Goal: Task Accomplishment & Management: Complete application form

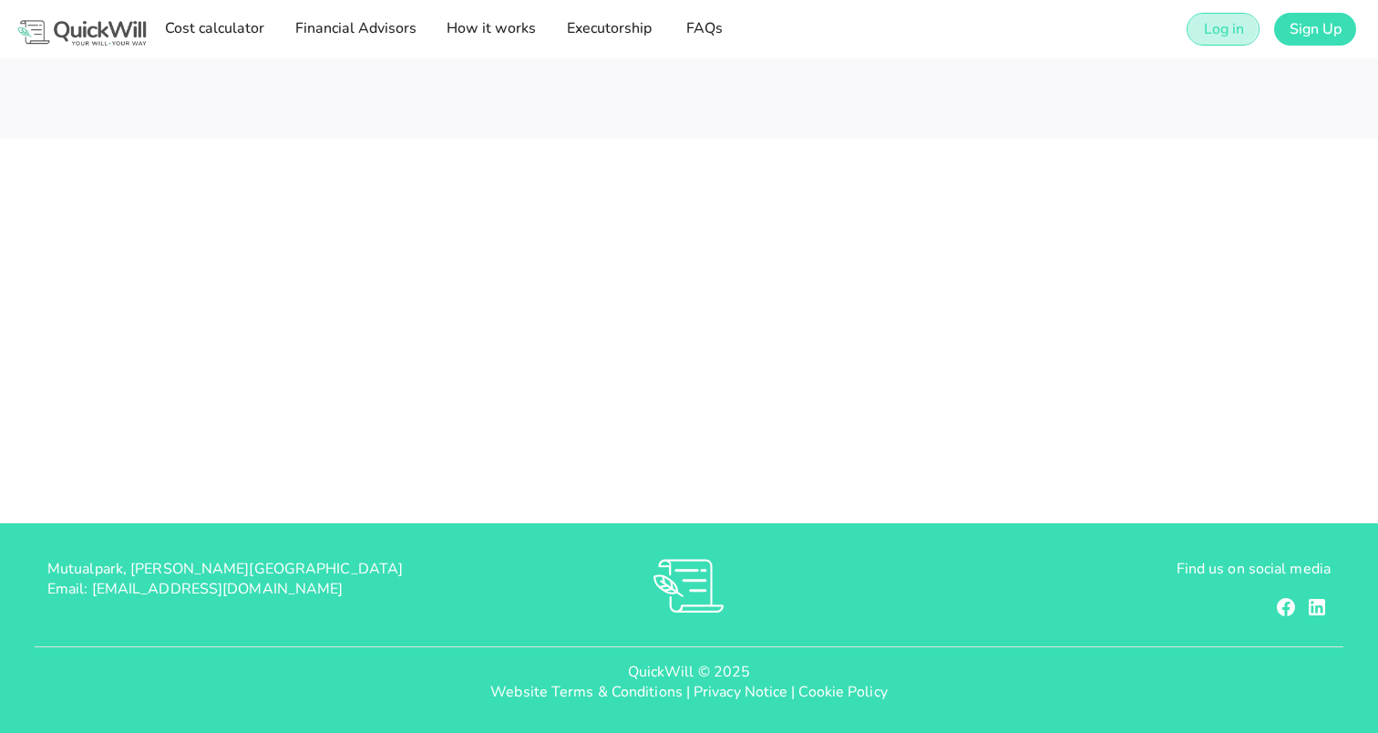
click at [1222, 29] on span "Log in" at bounding box center [1222, 29] width 41 height 20
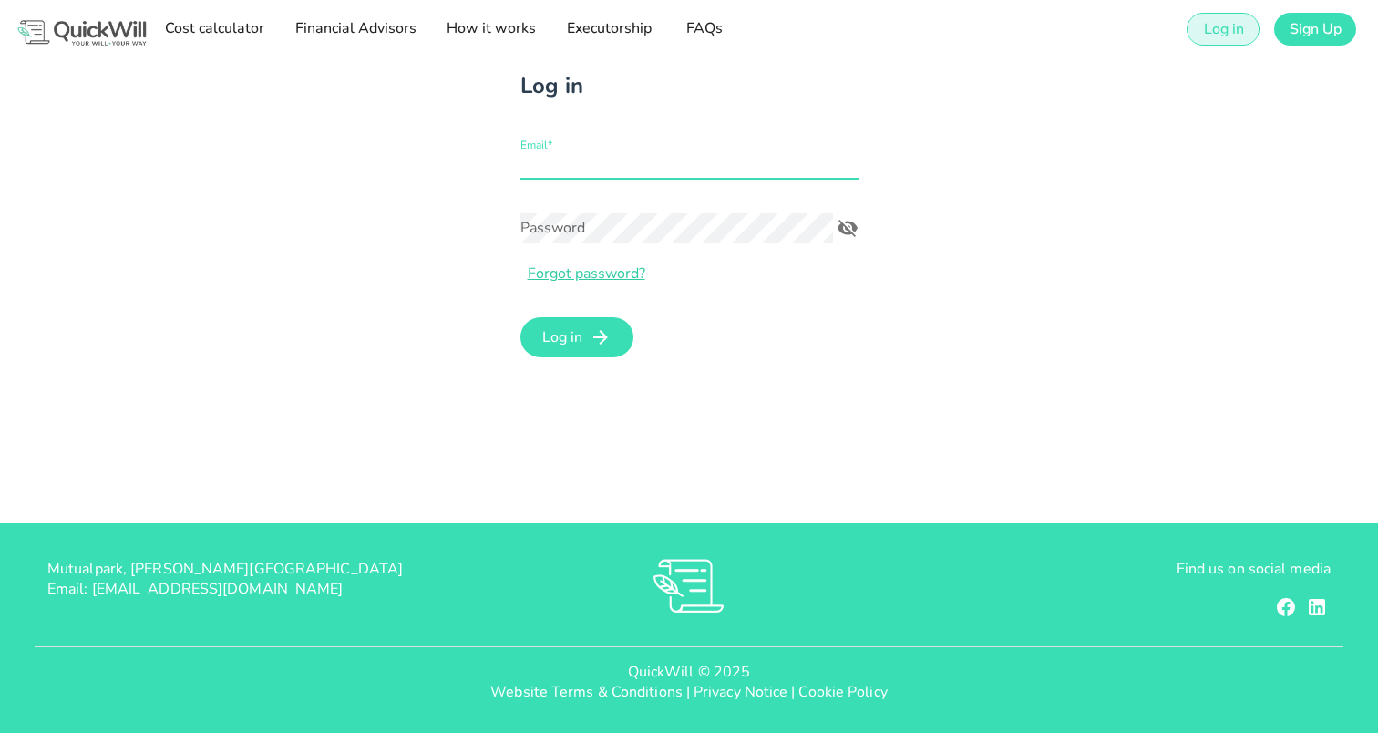
type input "[EMAIL_ADDRESS][DOMAIN_NAME]"
click at [700, 407] on div "Log in Email* [EMAIL_ADDRESS][DOMAIN_NAME] Password Forgot password? Log in" at bounding box center [689, 290] width 1378 height 465
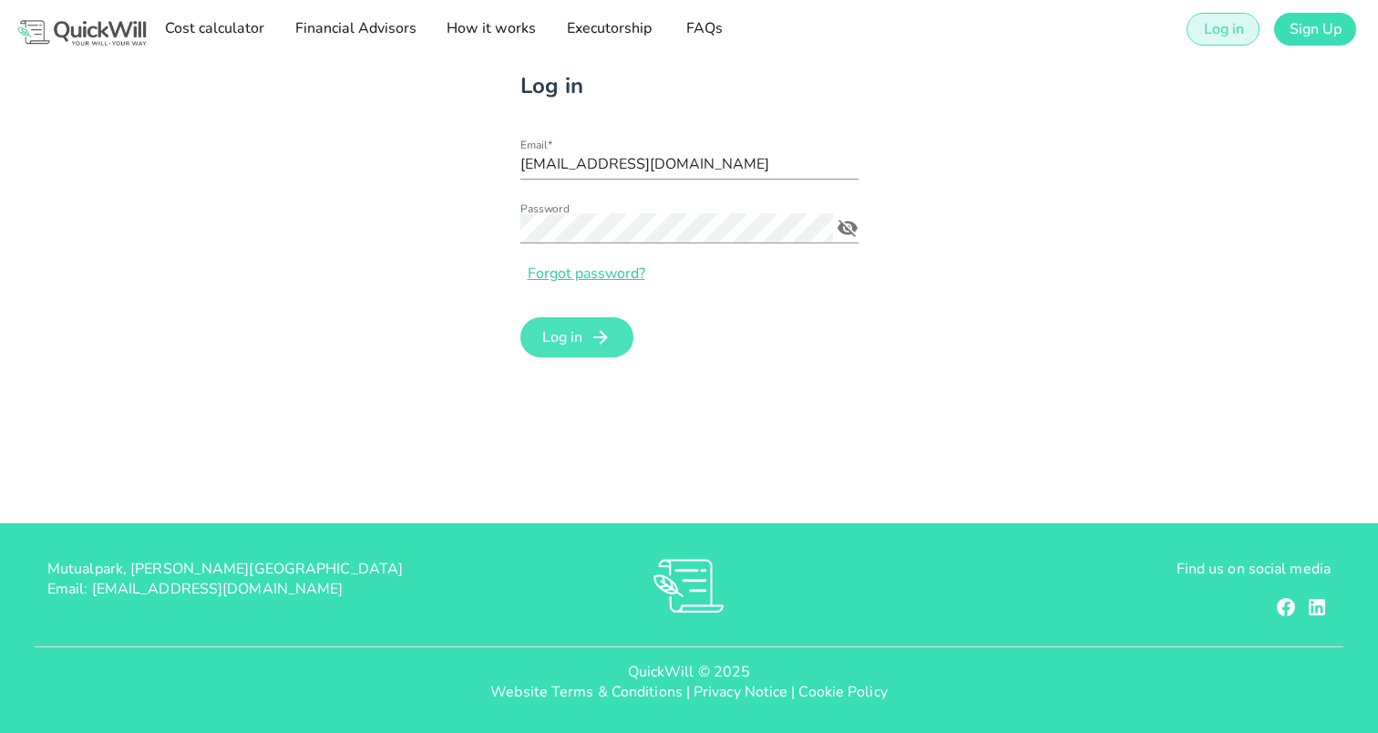
click at [601, 353] on button "Log in" at bounding box center [577, 337] width 114 height 40
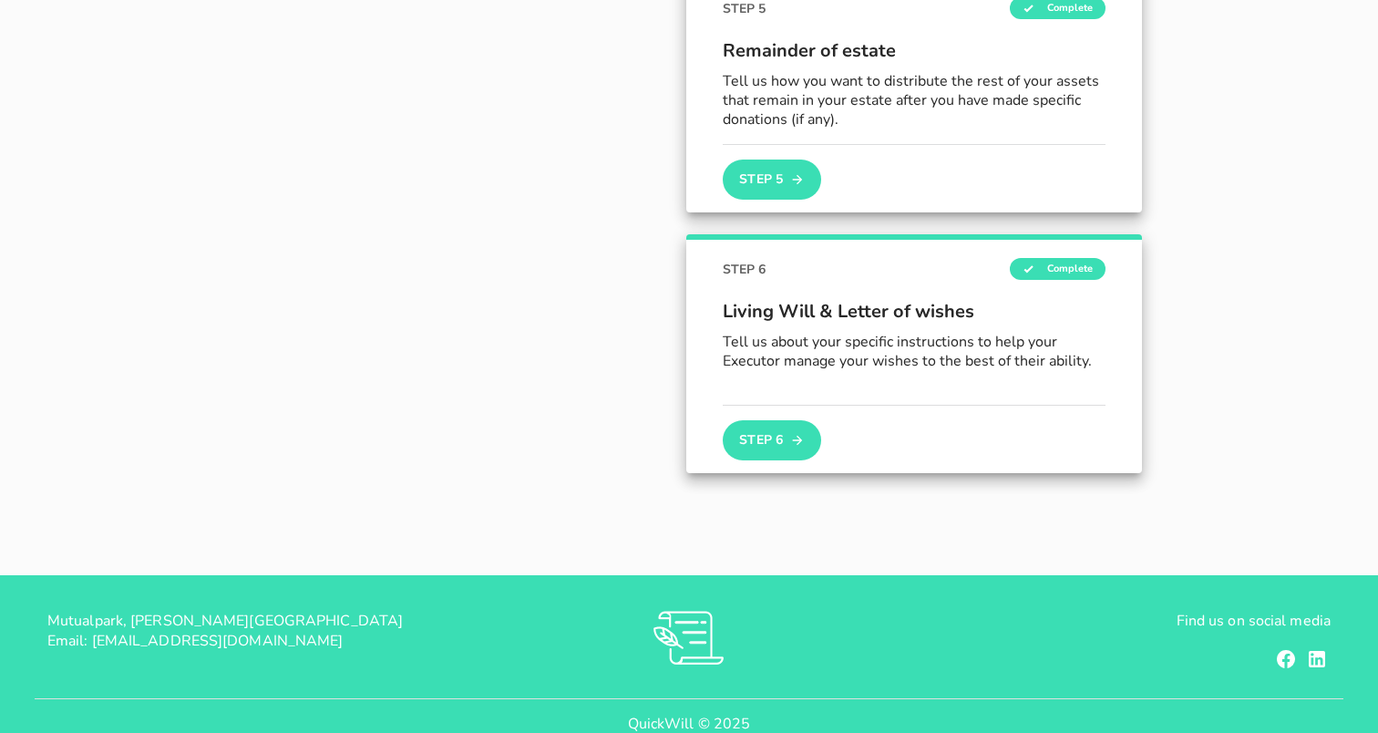
scroll to position [1195, 0]
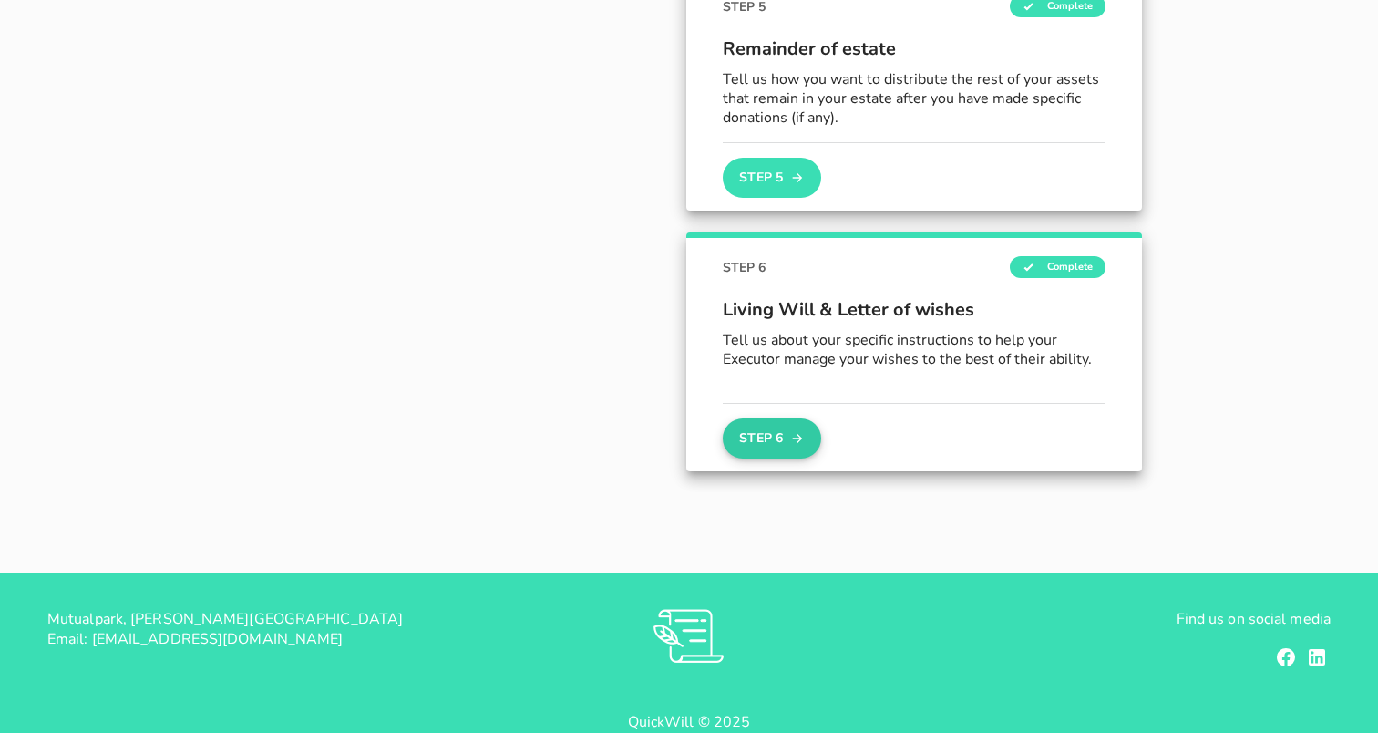
click at [812, 450] on button "Step 6" at bounding box center [772, 438] width 98 height 40
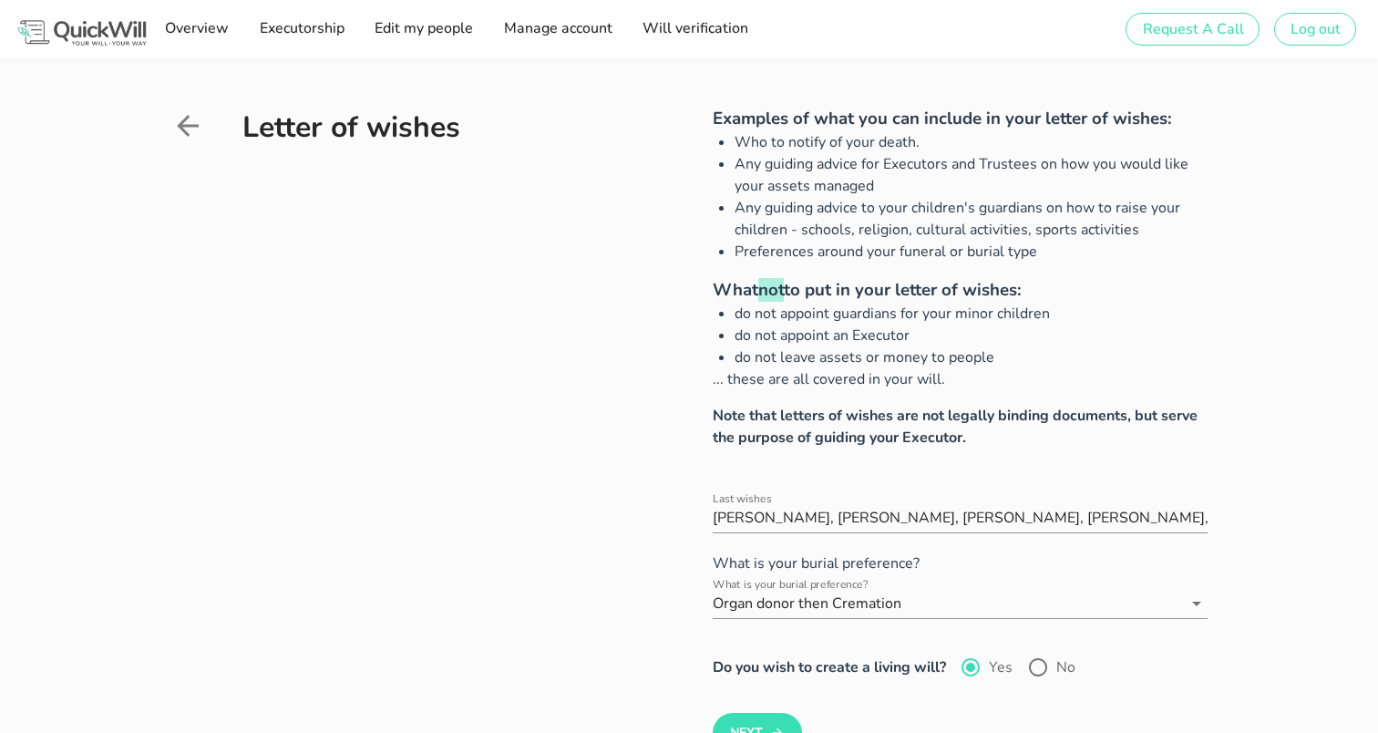
click at [185, 132] on icon at bounding box center [188, 126] width 22 height 22
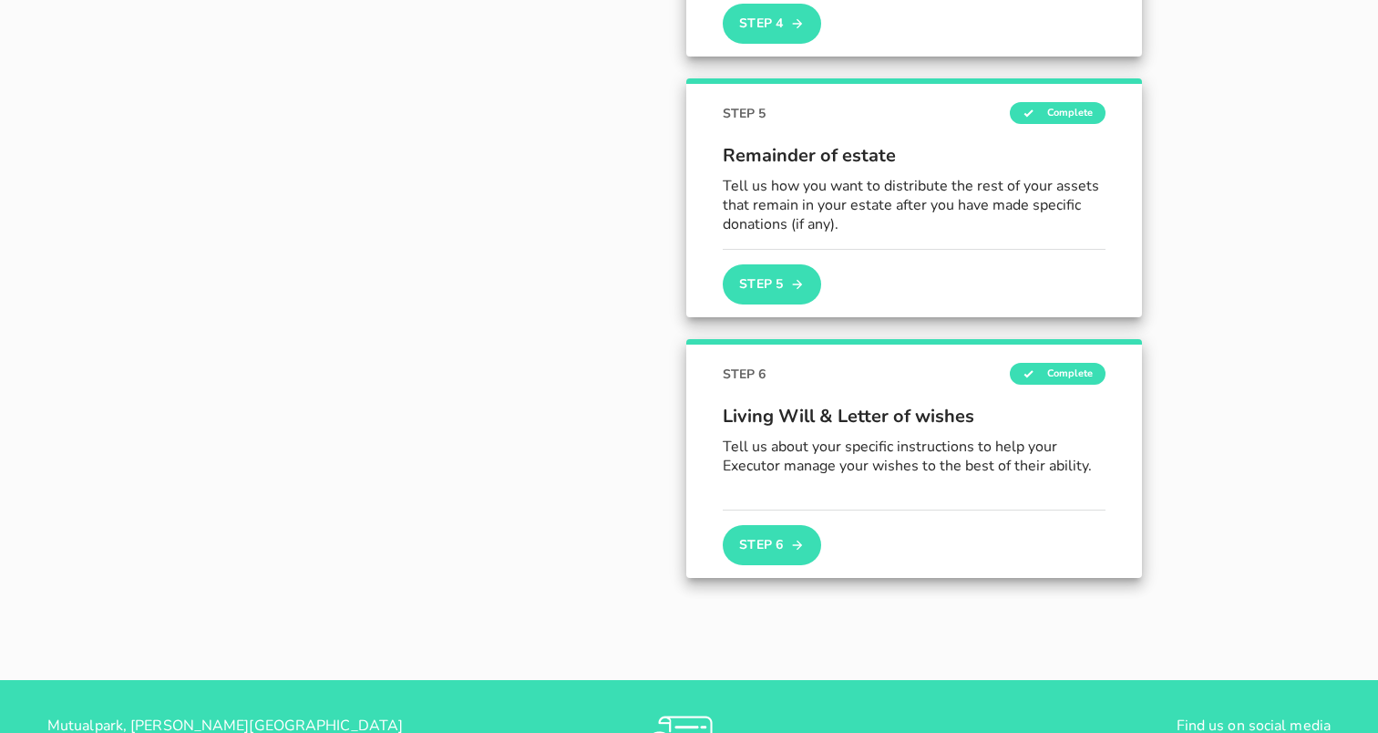
scroll to position [1089, 0]
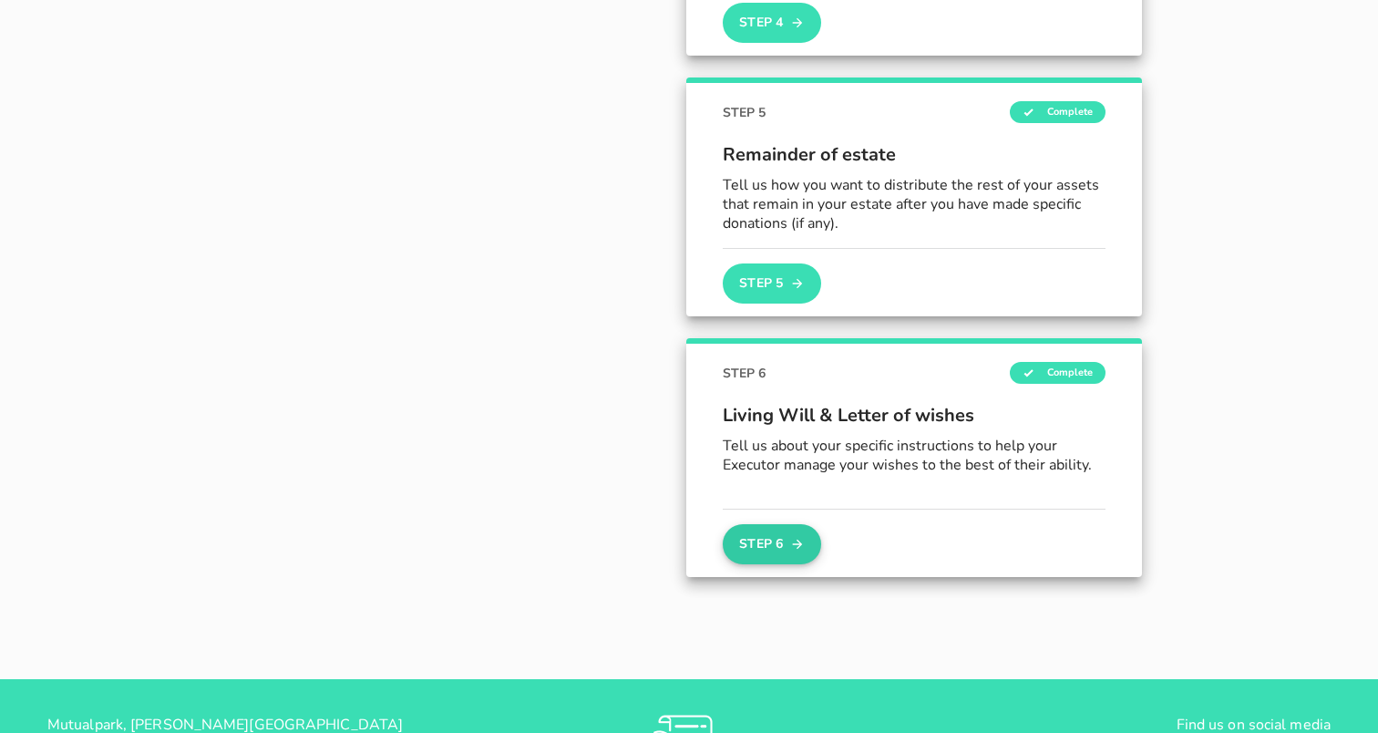
click at [768, 534] on button "Step 6" at bounding box center [772, 544] width 98 height 40
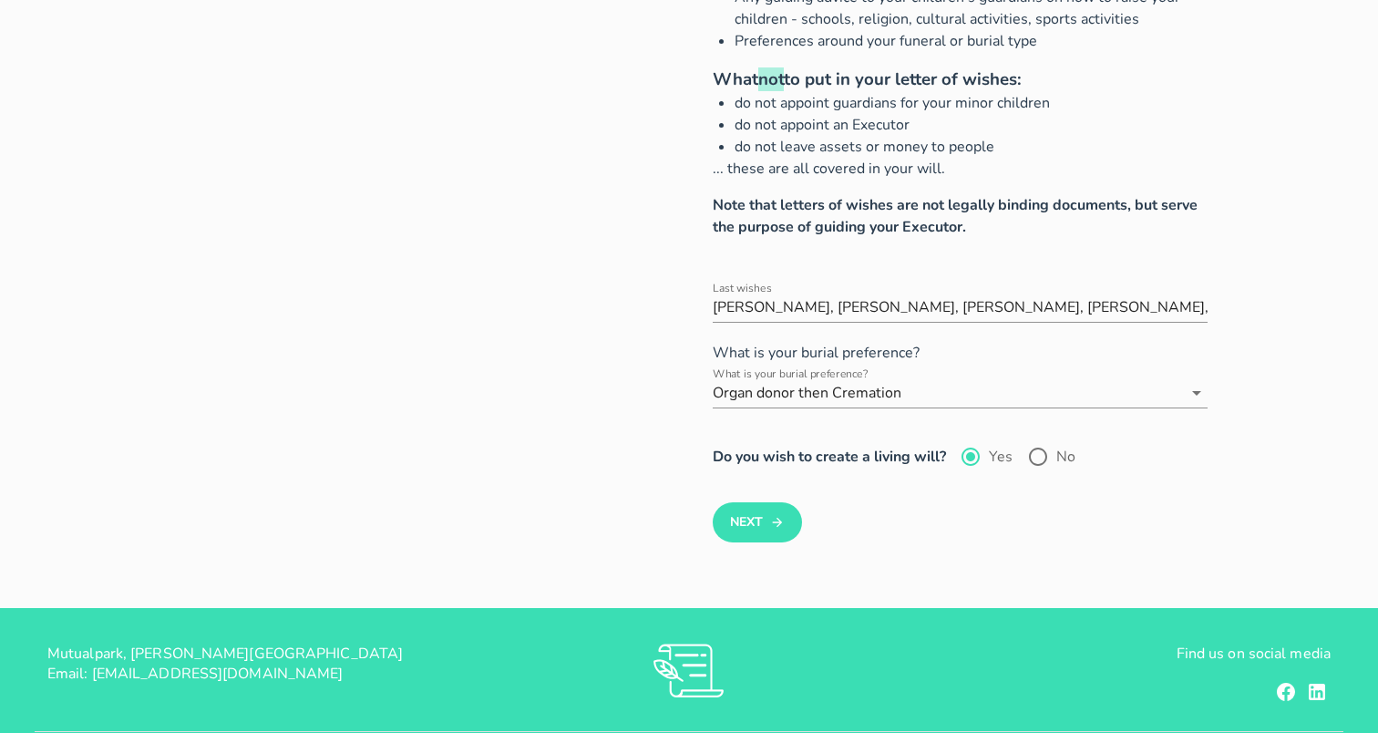
scroll to position [229, 0]
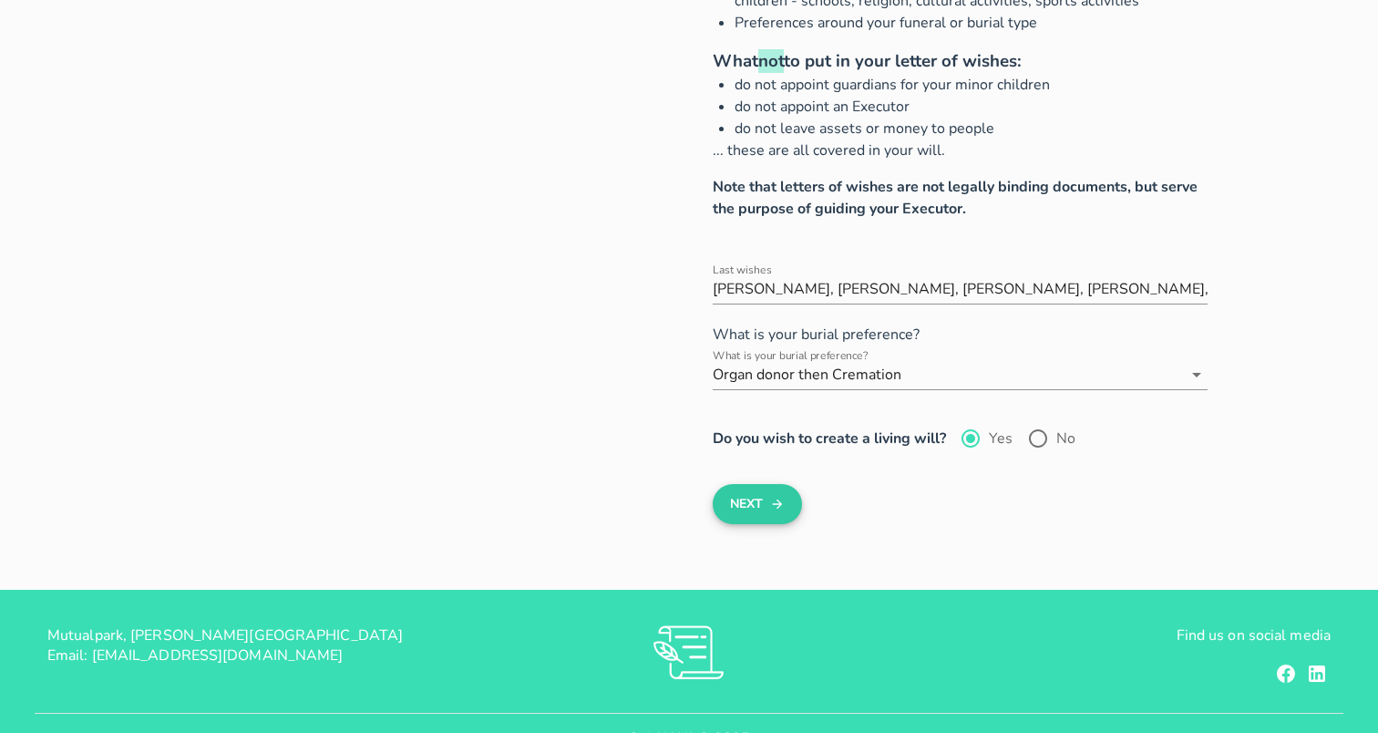
click at [754, 512] on button "Next" at bounding box center [757, 504] width 88 height 40
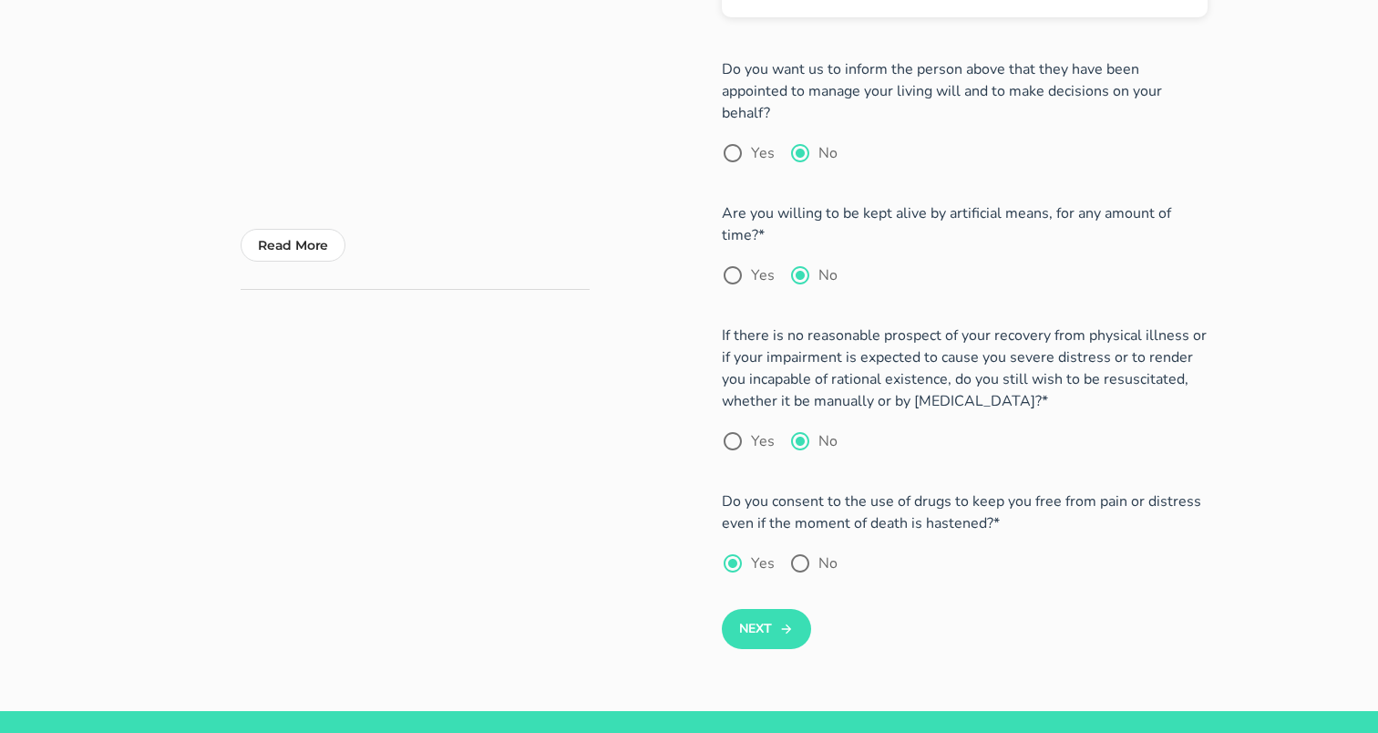
scroll to position [228, 0]
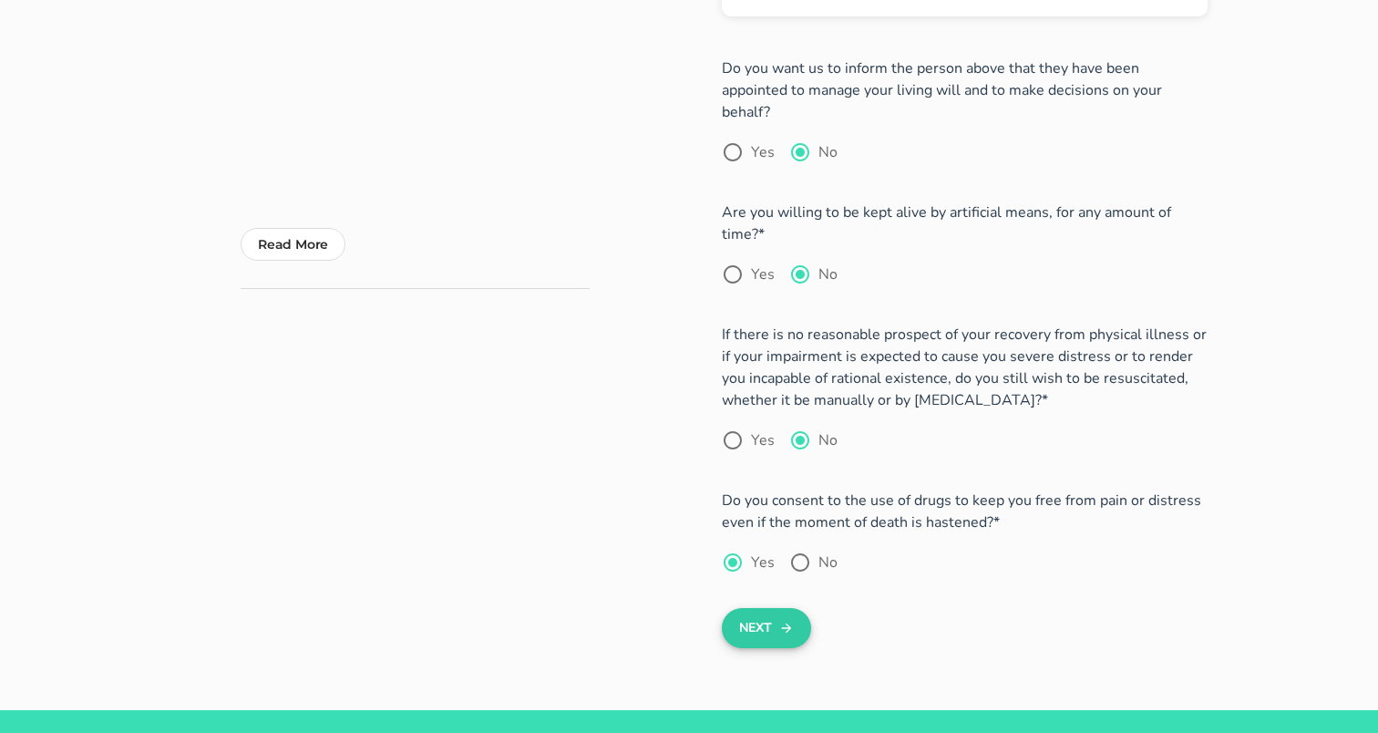
click at [758, 613] on button "Next" at bounding box center [766, 628] width 88 height 40
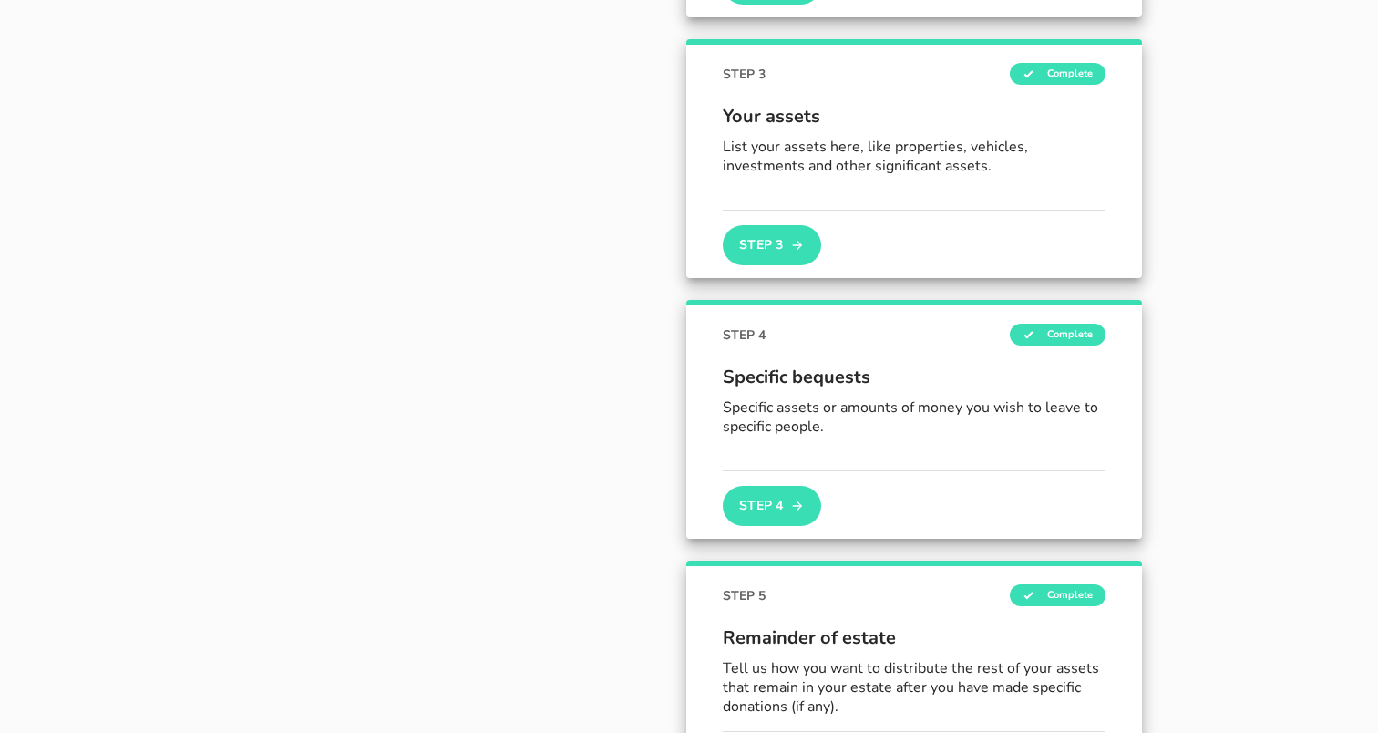
scroll to position [589, 0]
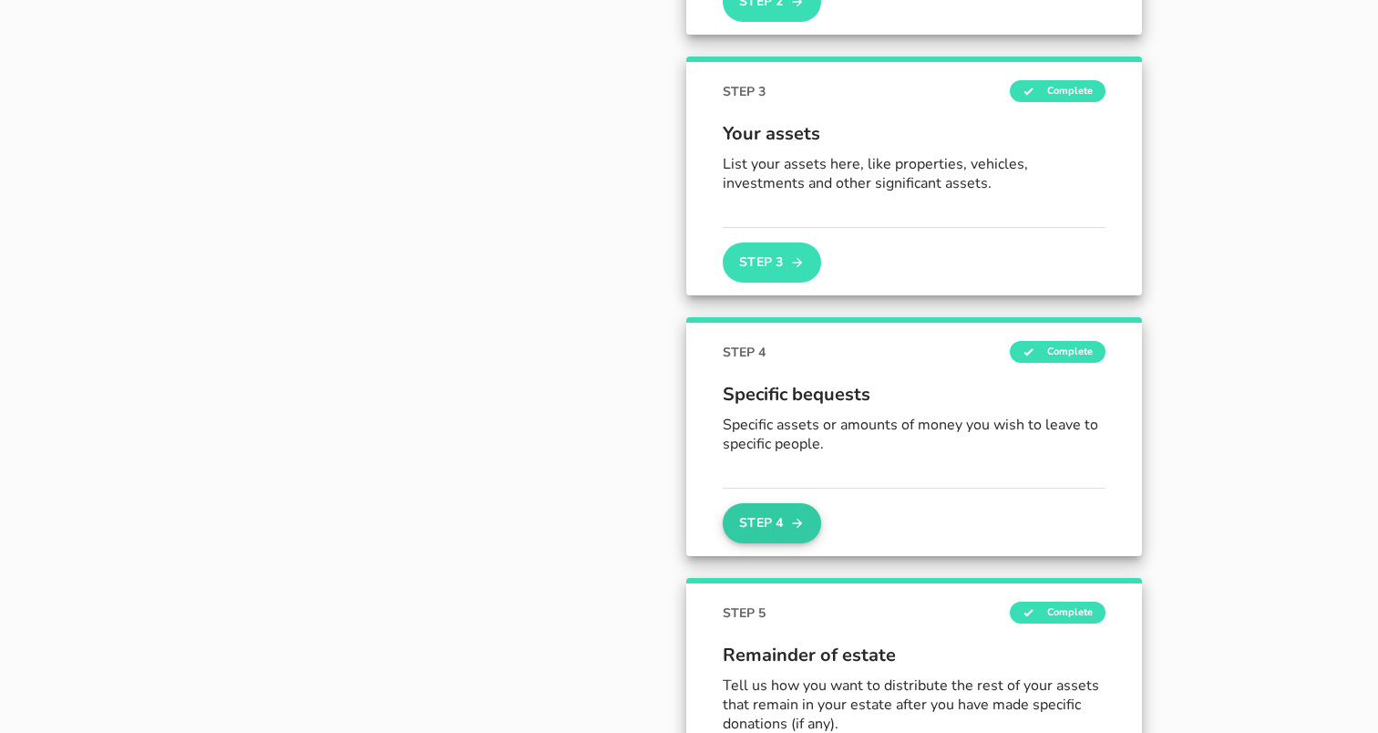
click at [779, 528] on button "Step 4" at bounding box center [772, 523] width 98 height 40
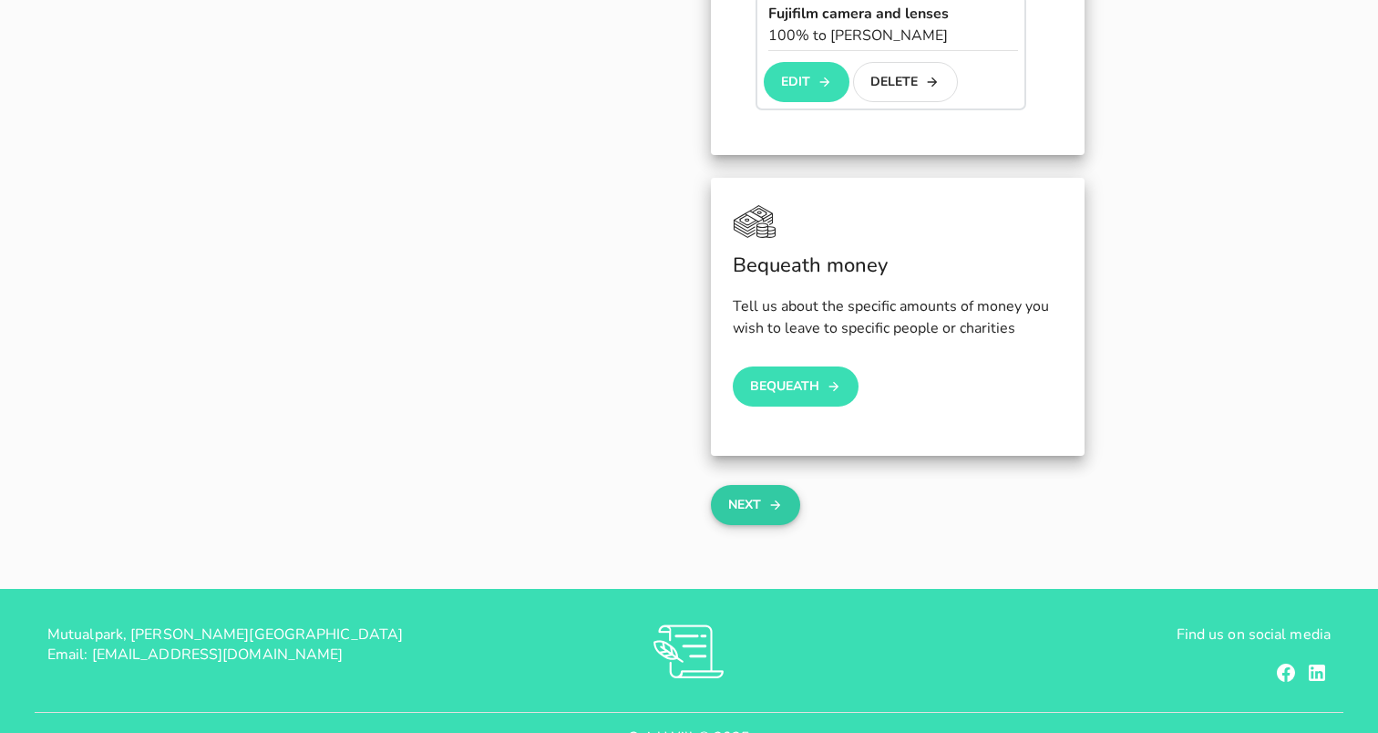
click at [767, 485] on button "Next" at bounding box center [755, 505] width 88 height 40
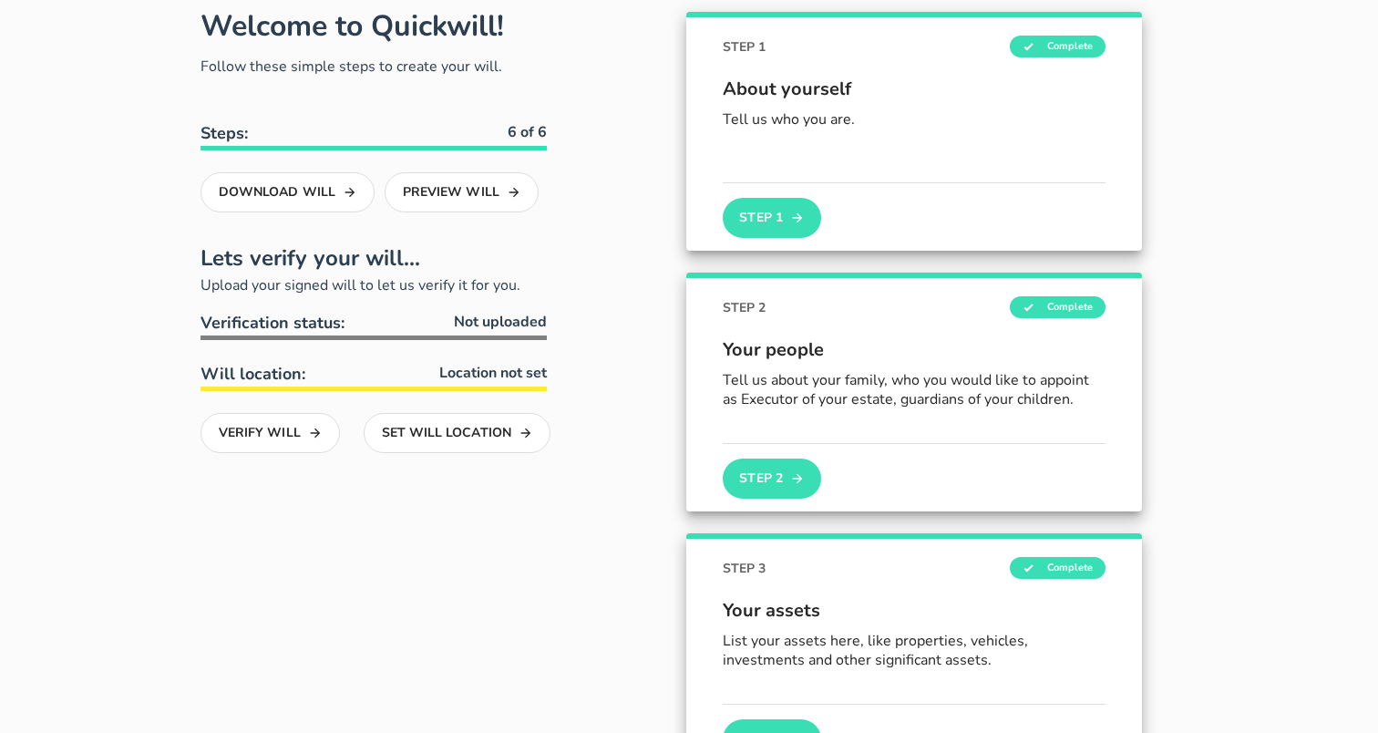
scroll to position [126, 0]
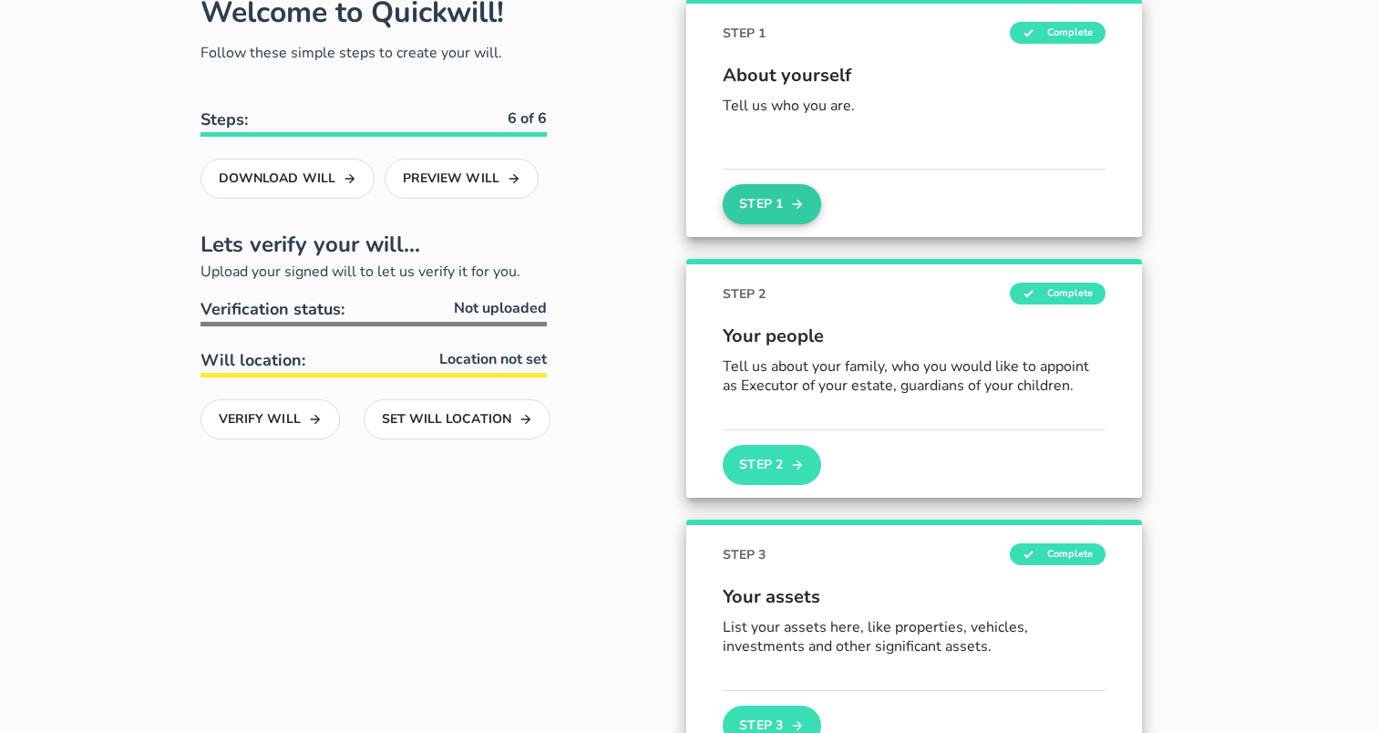
click at [785, 217] on button "Step 1" at bounding box center [772, 204] width 98 height 40
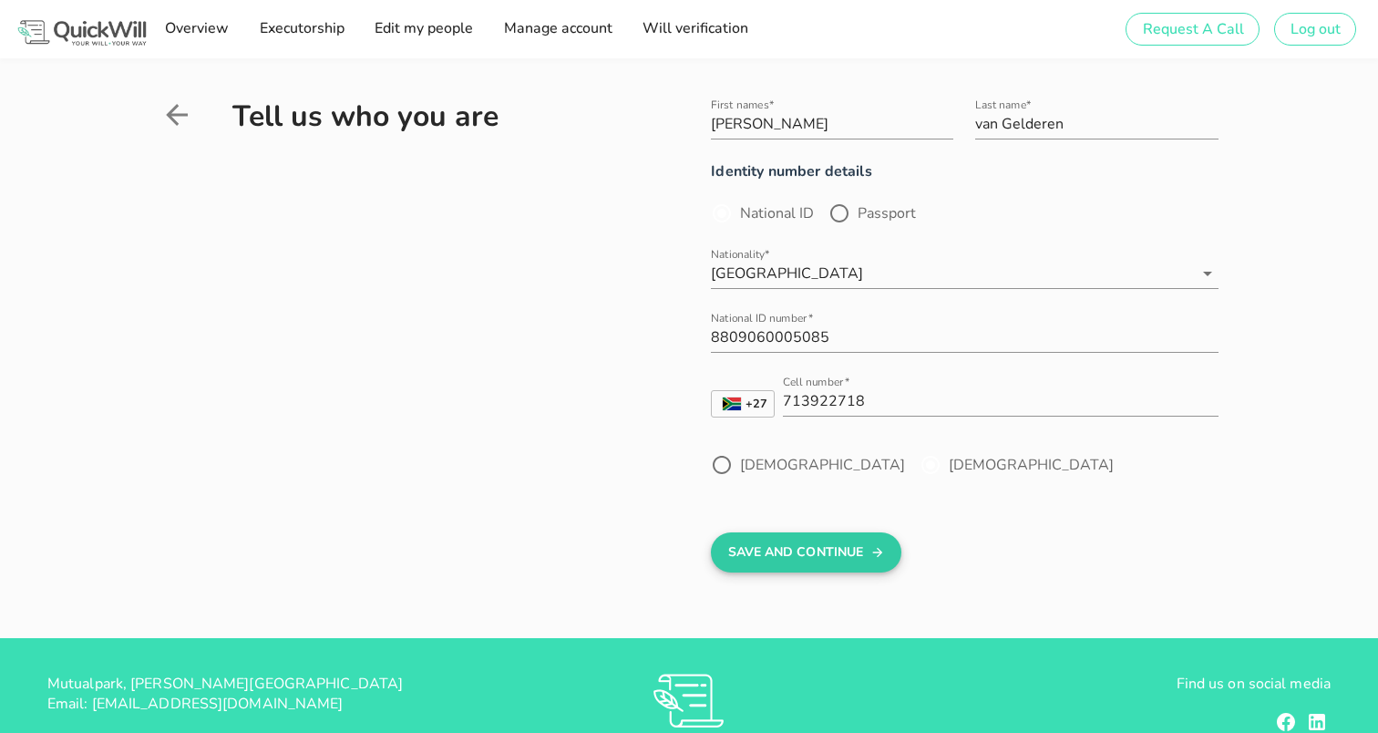
click at [840, 532] on button "Save And Continue" at bounding box center [806, 552] width 190 height 40
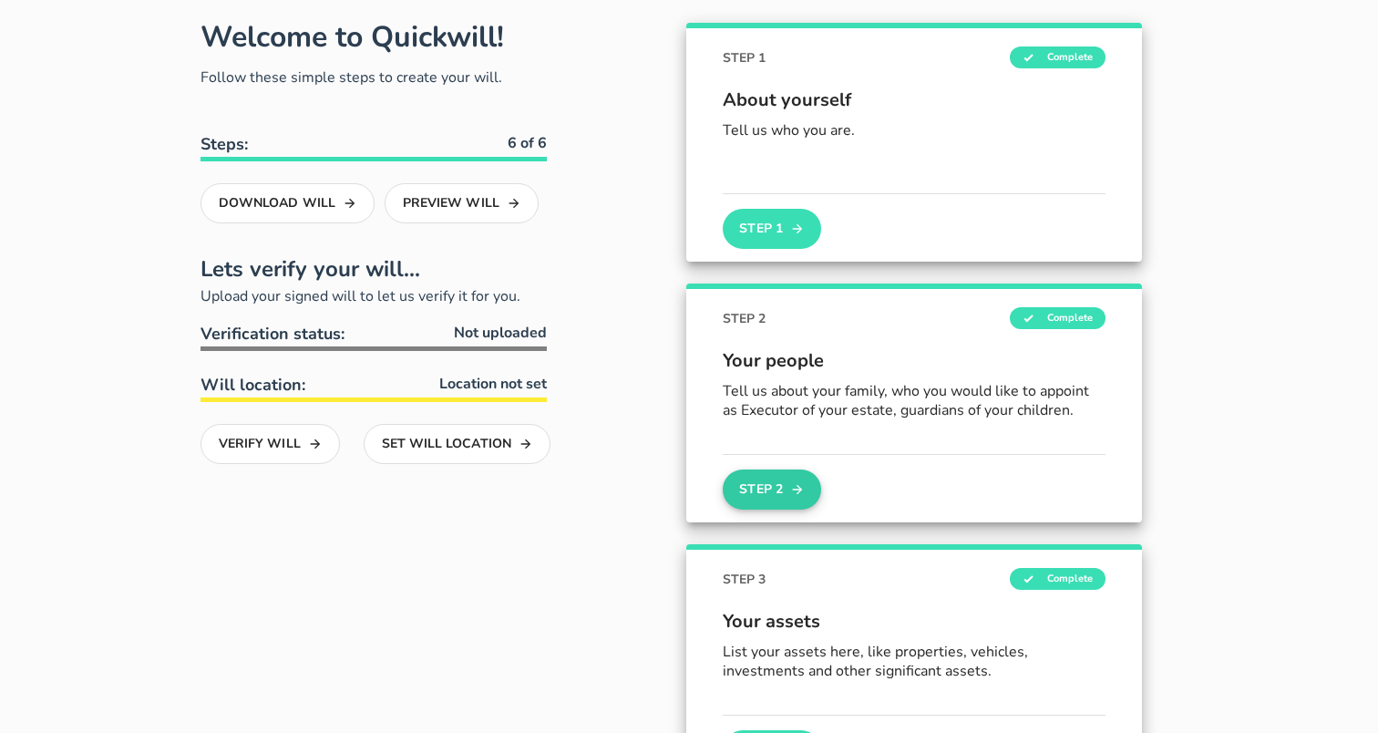
click at [760, 489] on button "Step 2" at bounding box center [772, 489] width 98 height 40
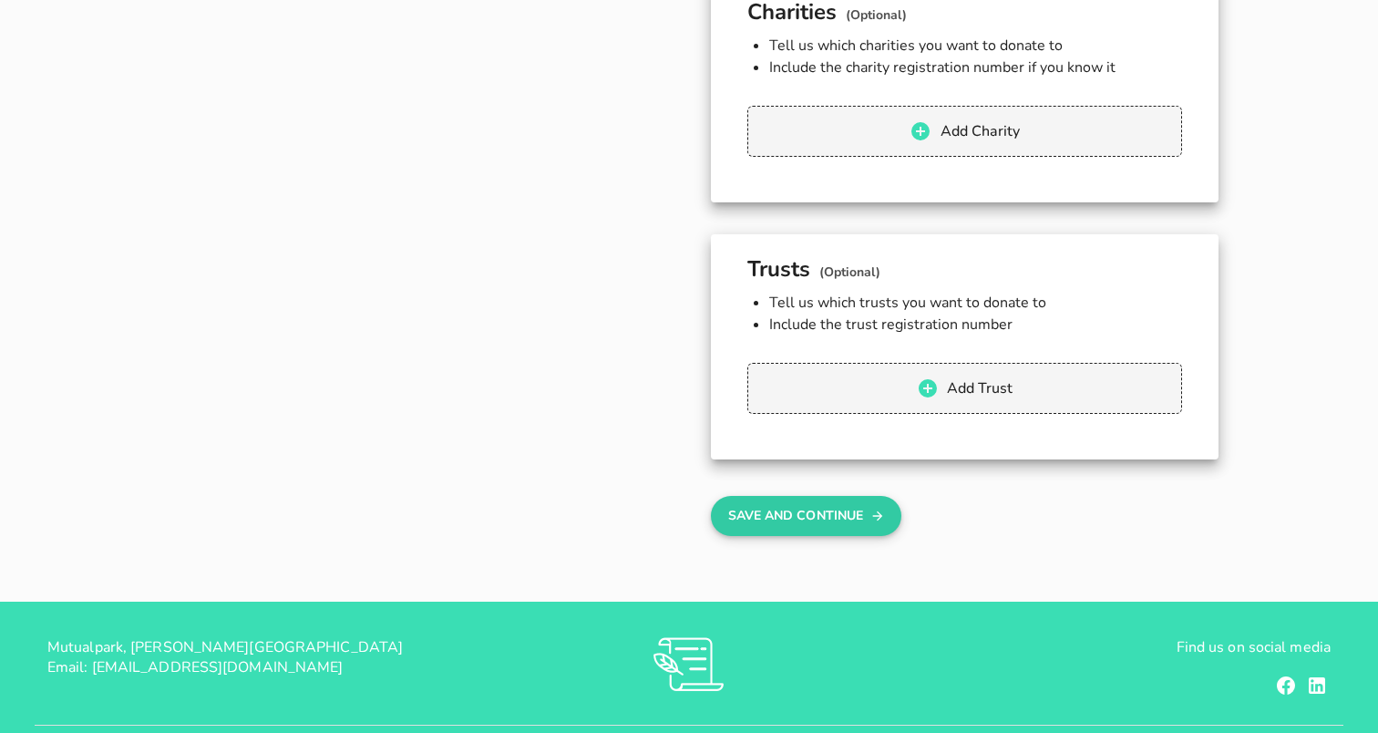
click at [811, 498] on button "Save And Continue" at bounding box center [806, 516] width 190 height 40
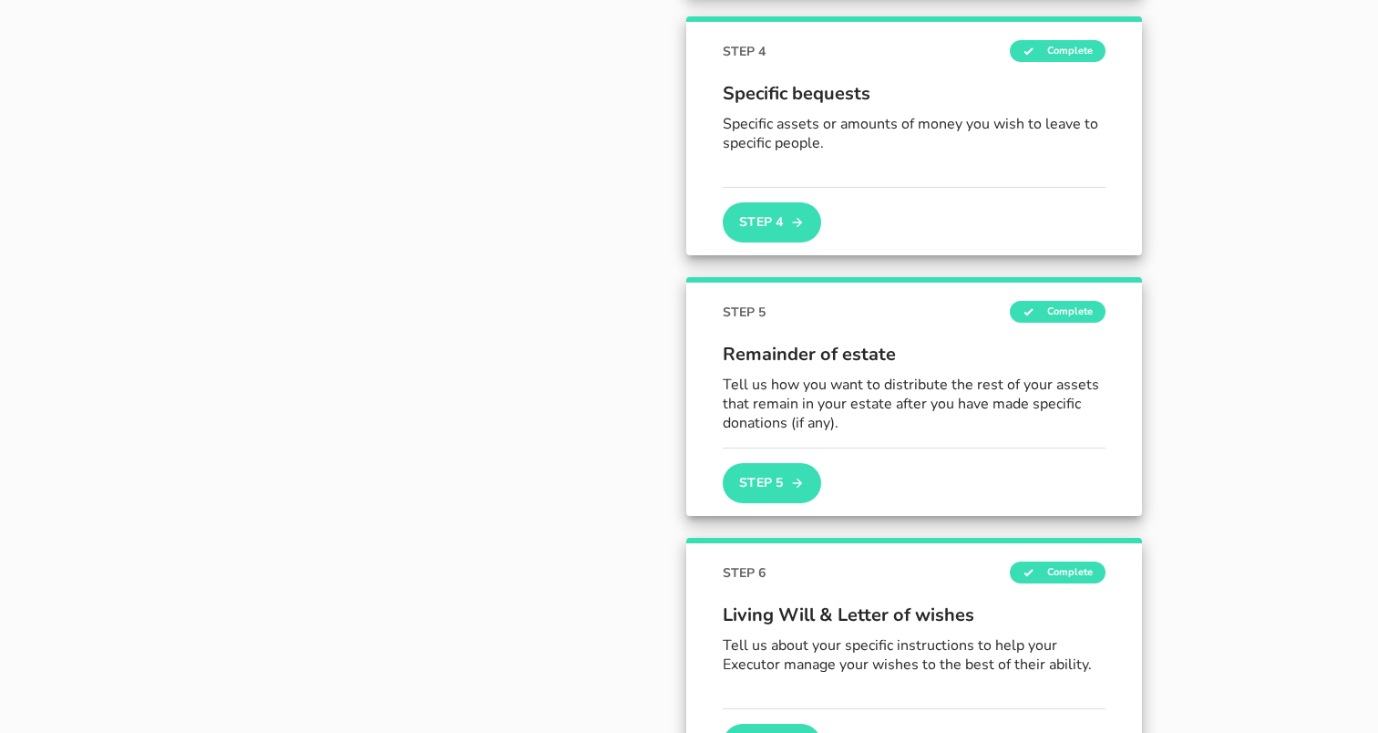
scroll to position [892, 0]
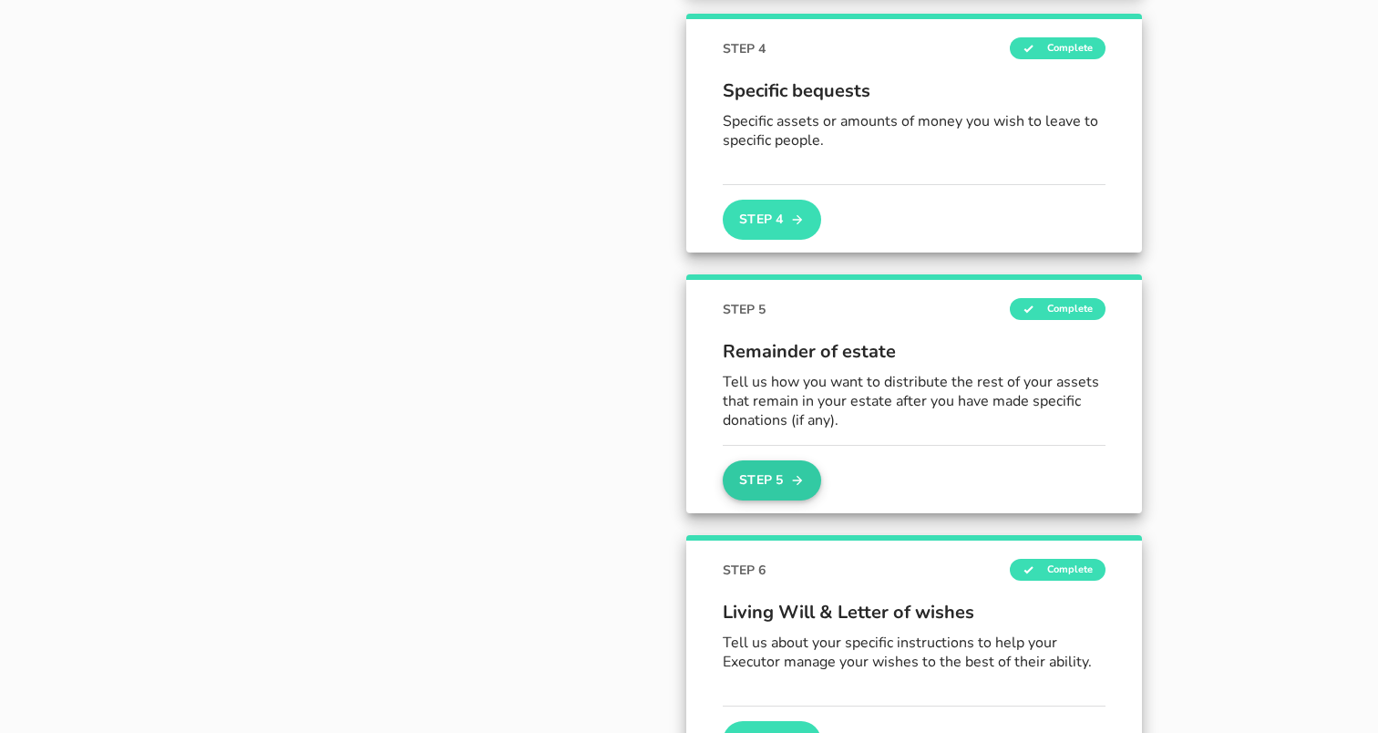
click at [782, 489] on button "Step 5" at bounding box center [772, 480] width 98 height 40
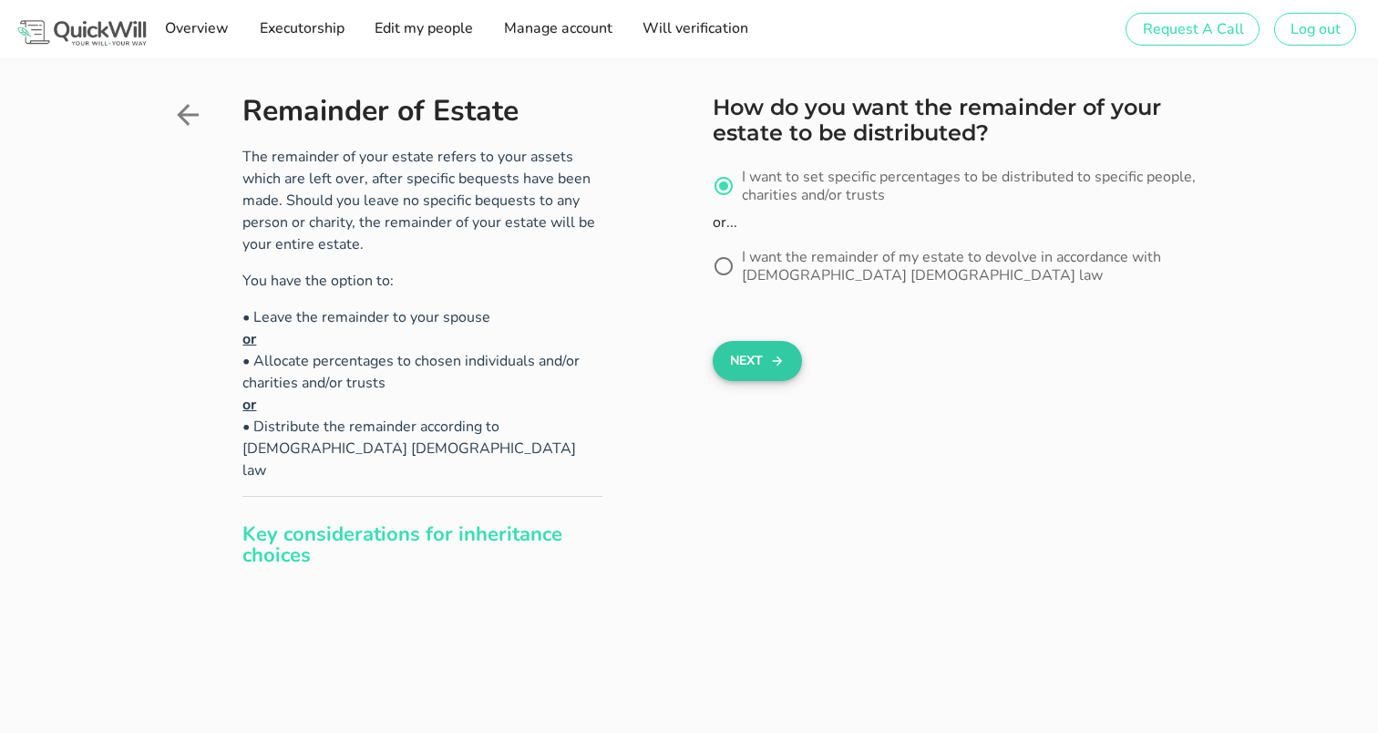
click at [770, 373] on button "Next" at bounding box center [757, 361] width 88 height 40
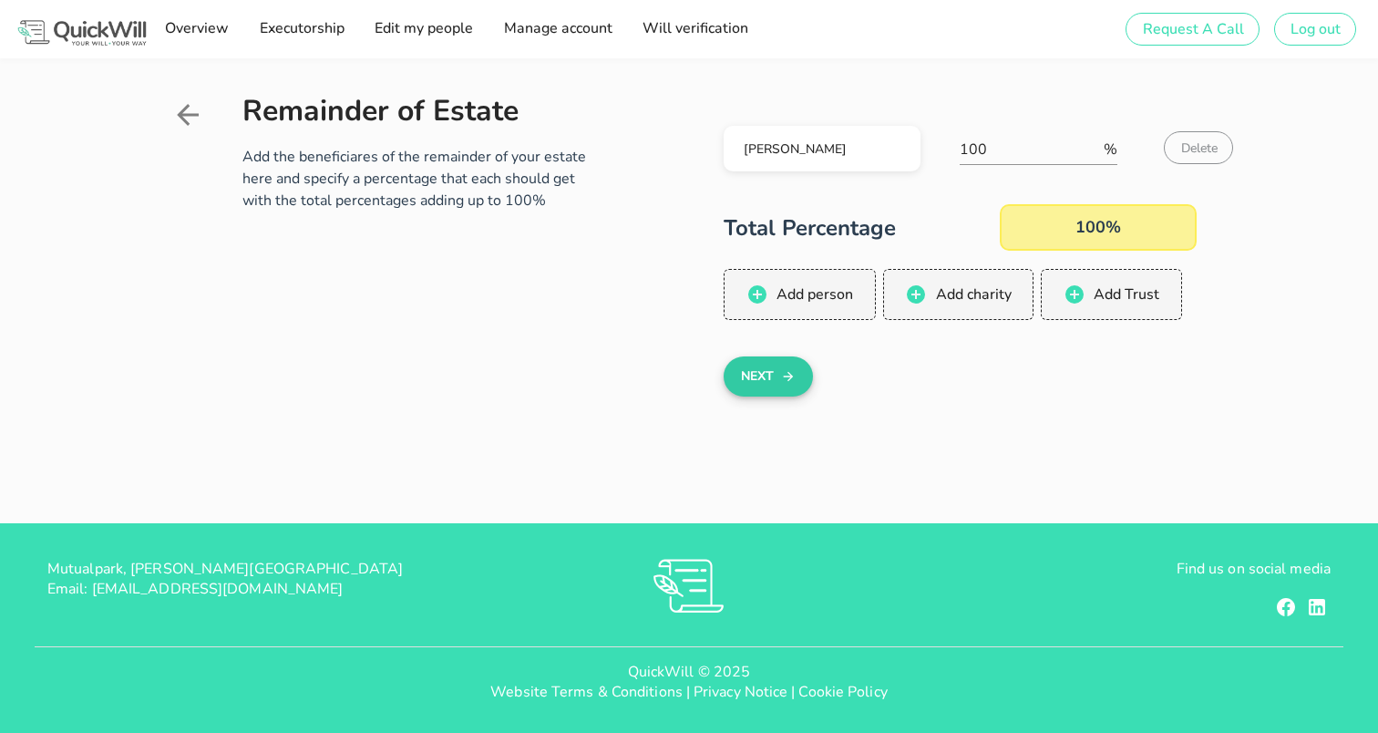
click at [770, 383] on button "Next" at bounding box center [768, 376] width 88 height 40
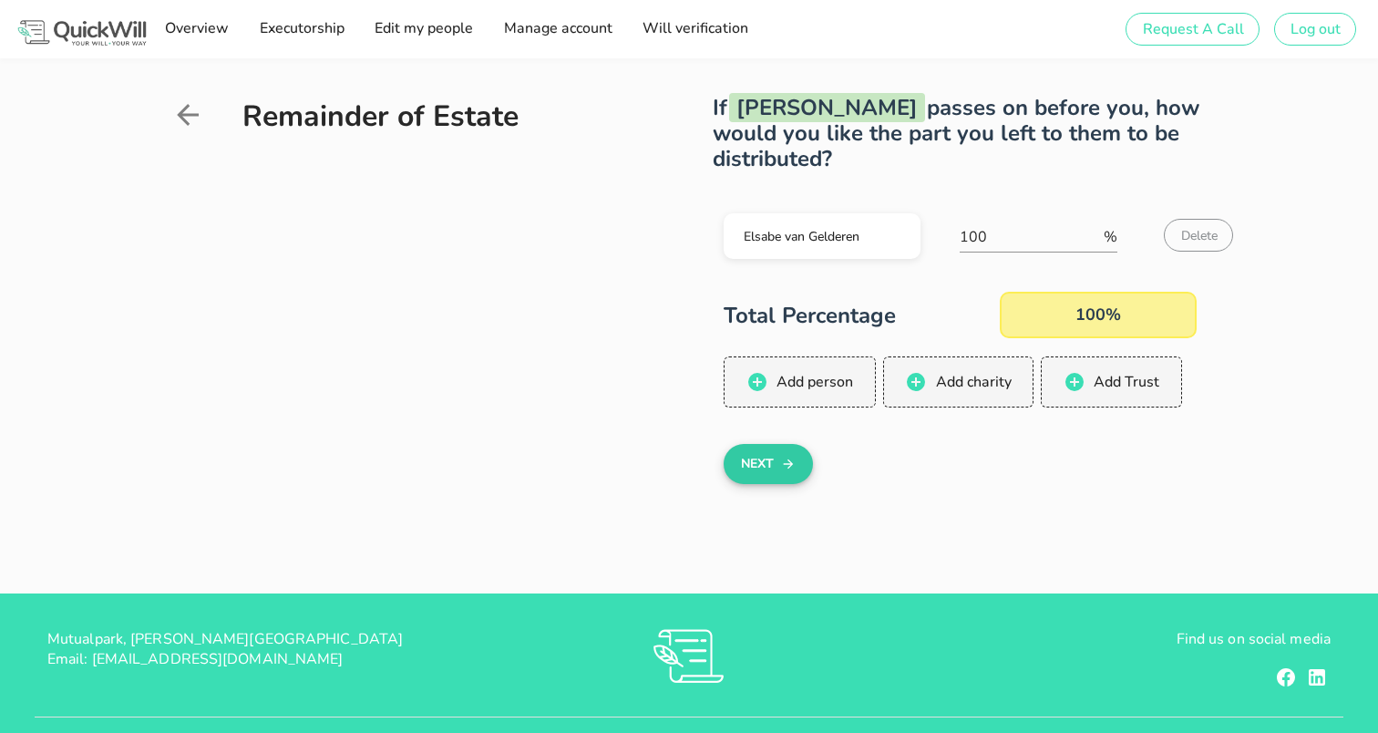
click at [774, 467] on button "Next" at bounding box center [768, 464] width 88 height 40
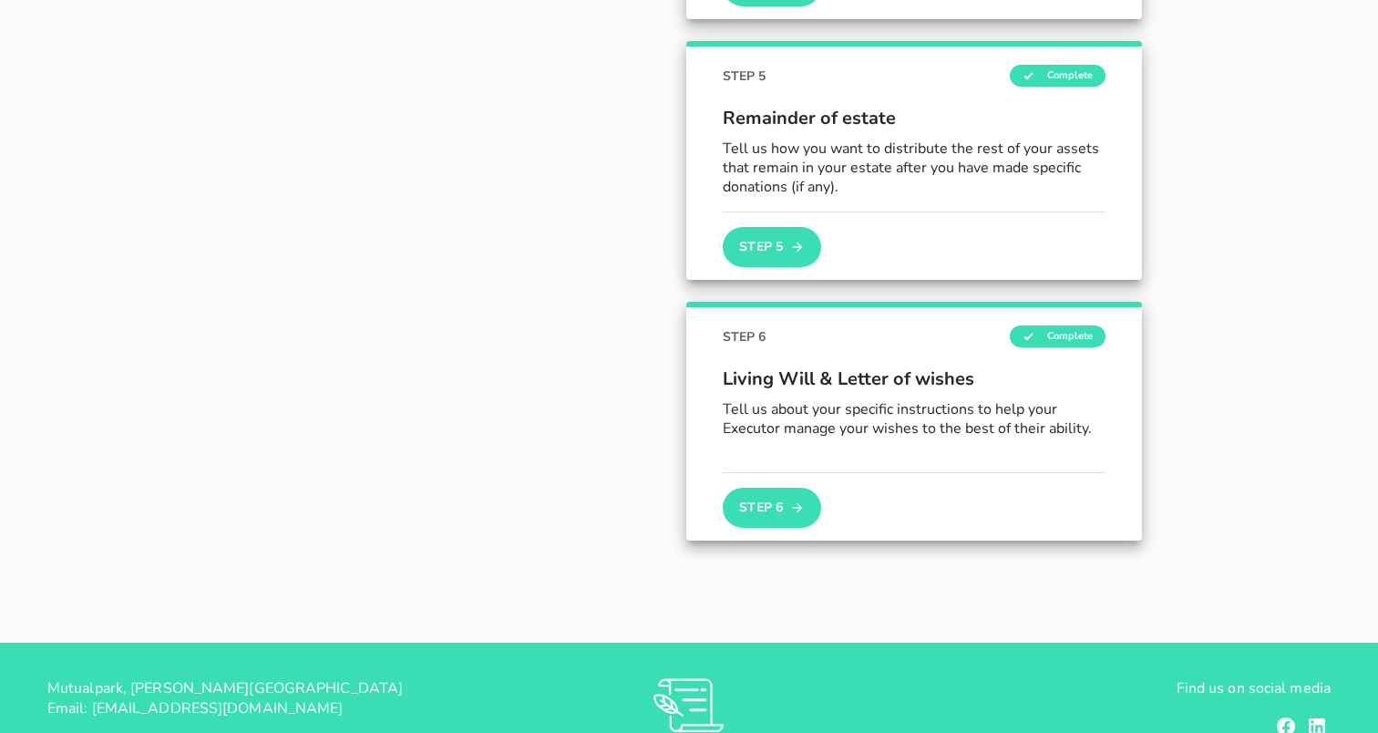
scroll to position [1127, 0]
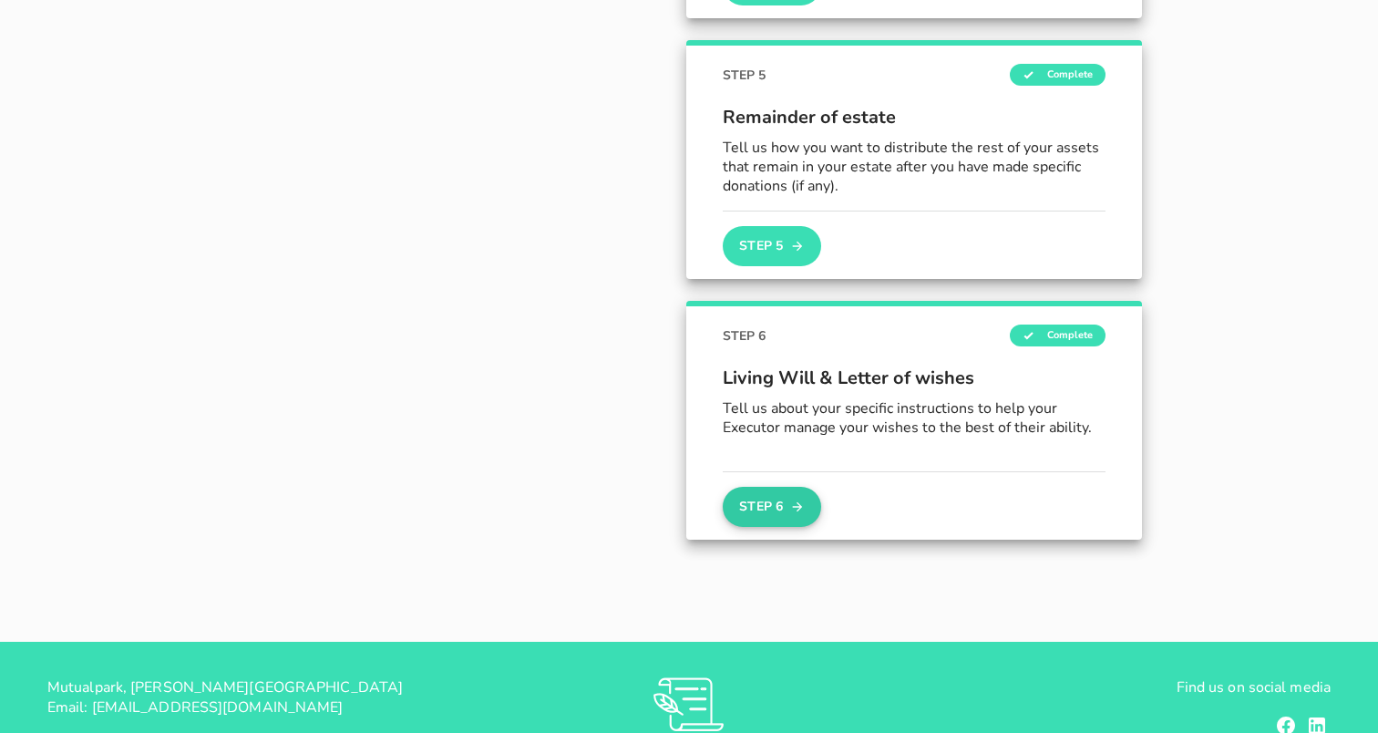
click at [776, 506] on button "Step 6" at bounding box center [772, 507] width 98 height 40
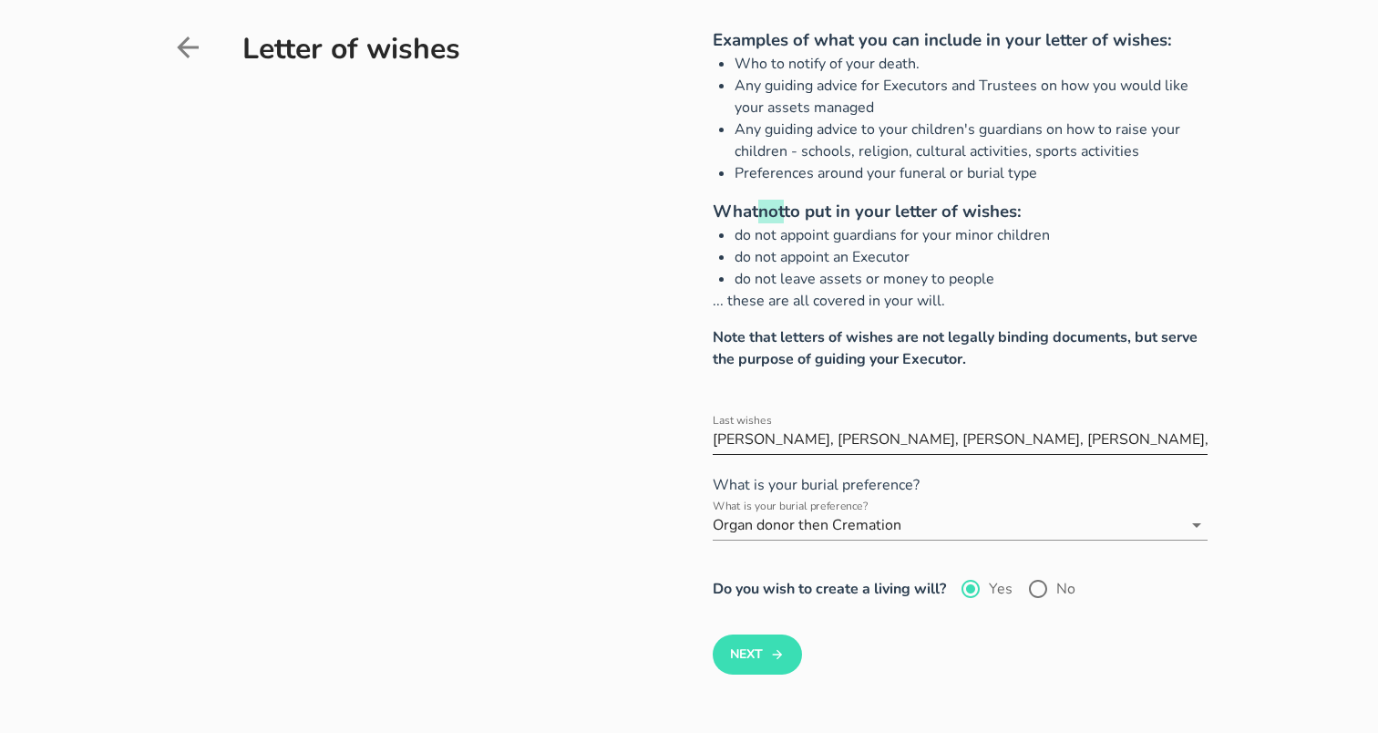
scroll to position [94, 0]
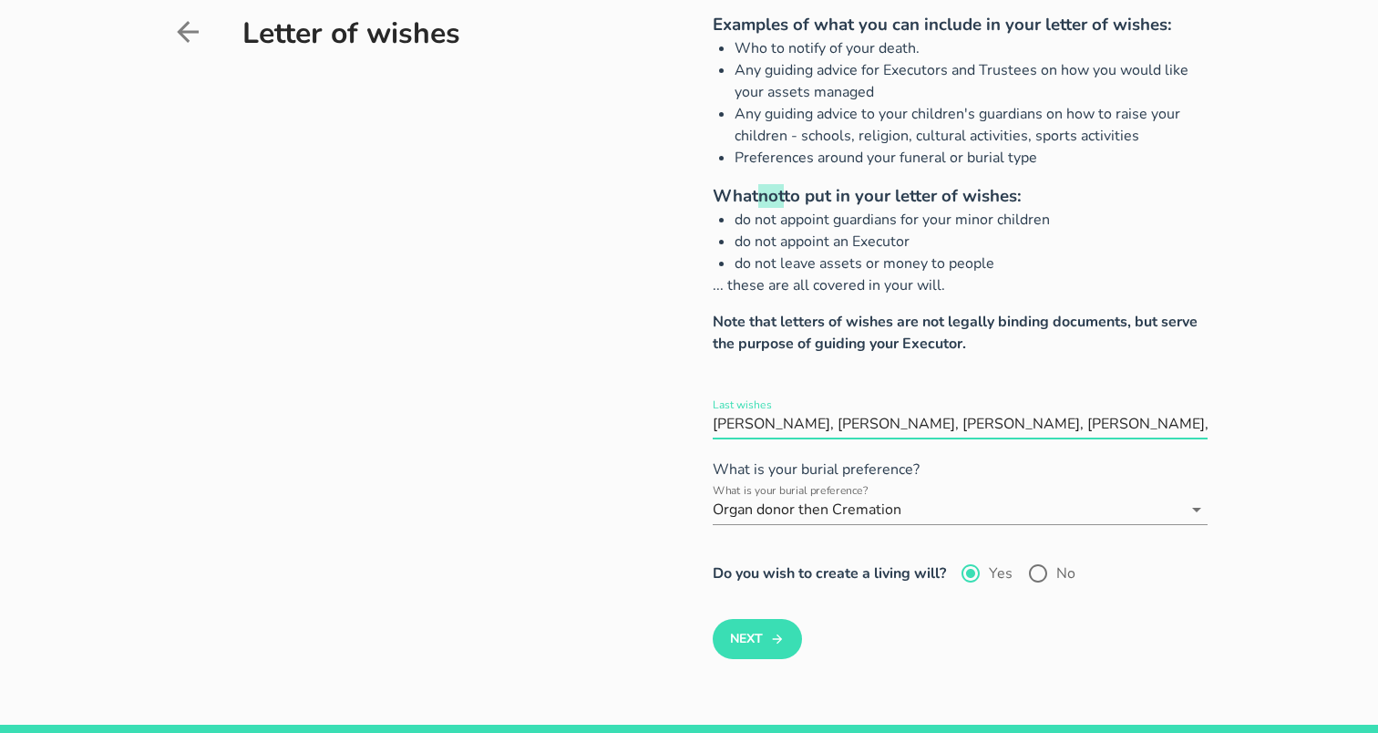
click at [783, 424] on input "Last wishes" at bounding box center [960, 423] width 494 height 29
click at [745, 407] on label "Last wishes" at bounding box center [742, 405] width 59 height 14
click at [745, 409] on input "Last wishes" at bounding box center [960, 423] width 494 height 29
click at [1105, 479] on p "What is your burial preference?" at bounding box center [960, 469] width 494 height 22
click at [622, 436] on div "Examples of what you can include in your letter of wishes: Who to notify of you…" at bounding box center [904, 335] width 604 height 647
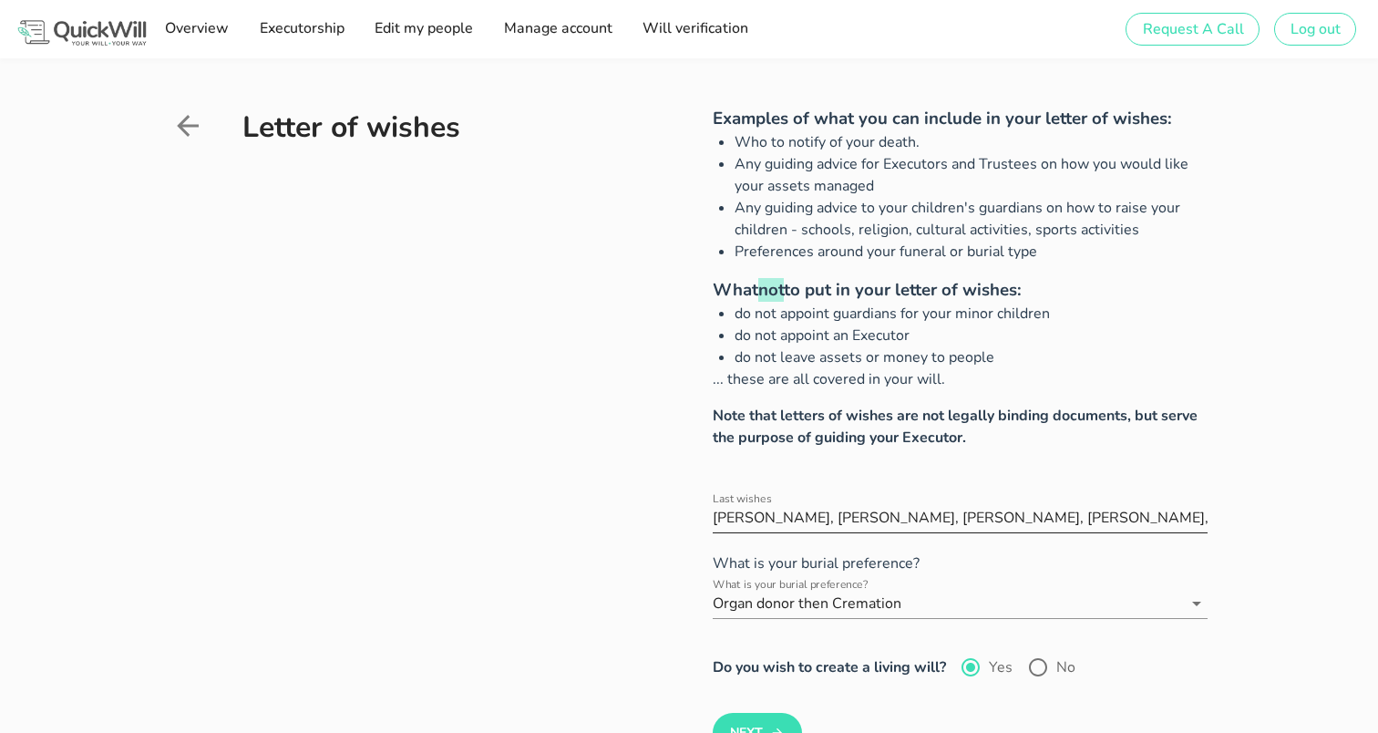
scroll to position [0, 0]
click at [884, 515] on input "Last wishes" at bounding box center [960, 517] width 494 height 29
click at [1203, 521] on input "Last wishes" at bounding box center [960, 517] width 494 height 29
click at [1207, 520] on input "Last wishes" at bounding box center [960, 517] width 494 height 29
drag, startPoint x: 1200, startPoint y: 518, endPoint x: 1241, endPoint y: 517, distance: 41.0
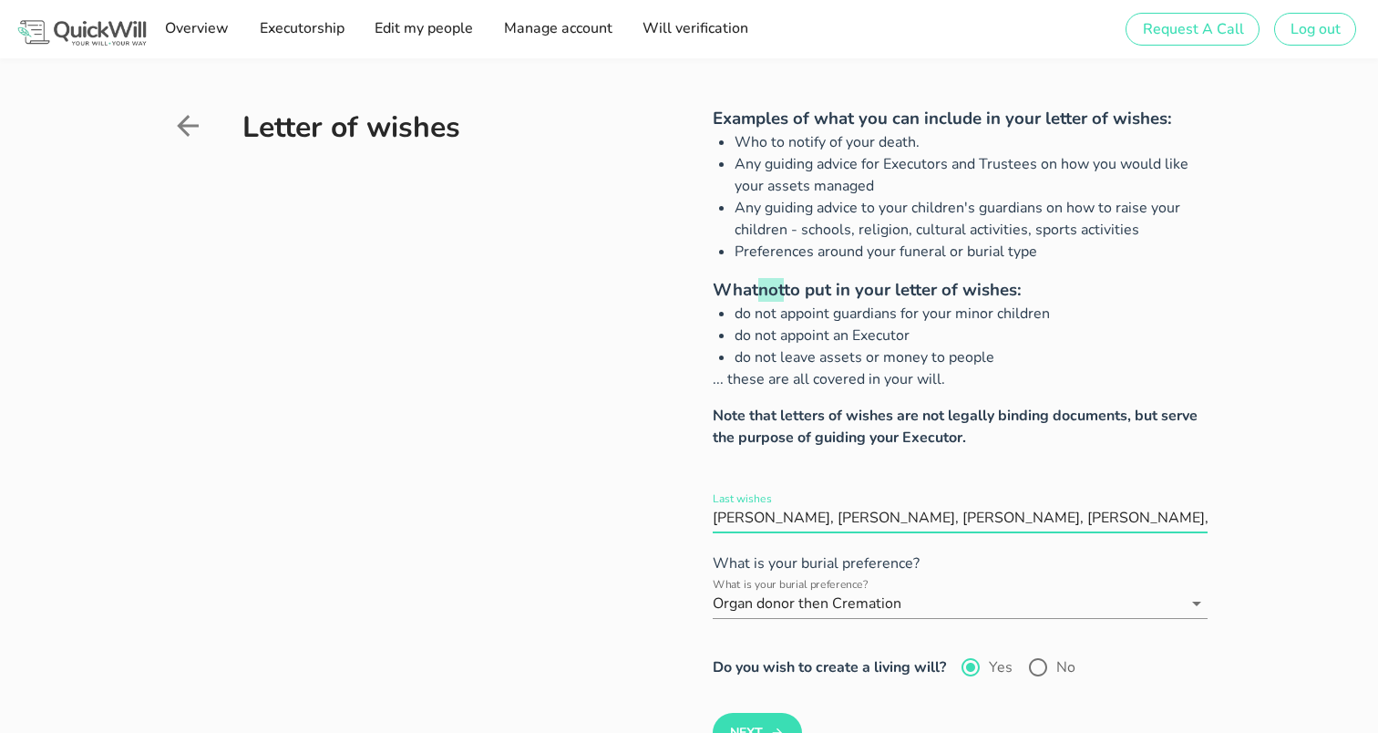
click at [1241, 517] on div "Letter of wishes Examples of what you can include in your letter of wishes: Who…" at bounding box center [689, 438] width 1378 height 760
paste input "Ek is so baie lief vir julle almal. [PERSON_NAME] vir die wonderlike lewe wat j…"
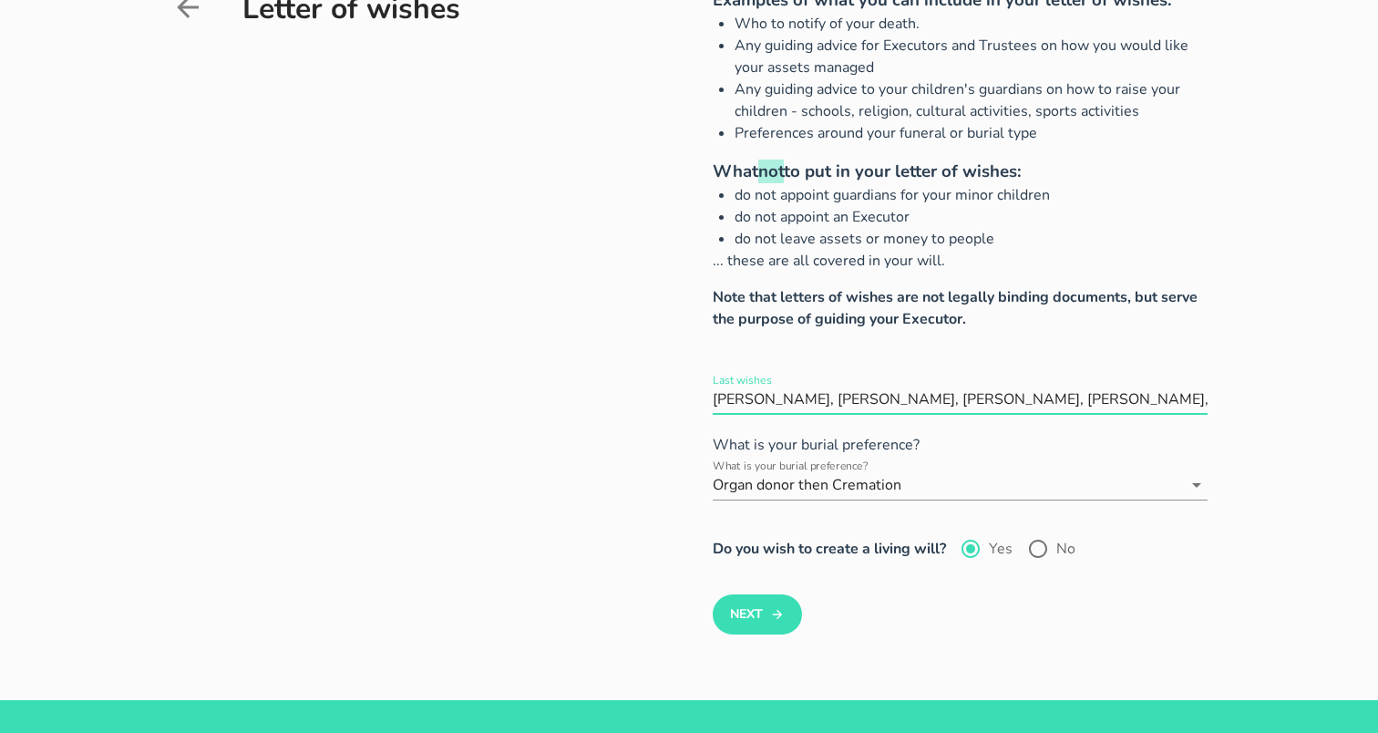
scroll to position [125, 0]
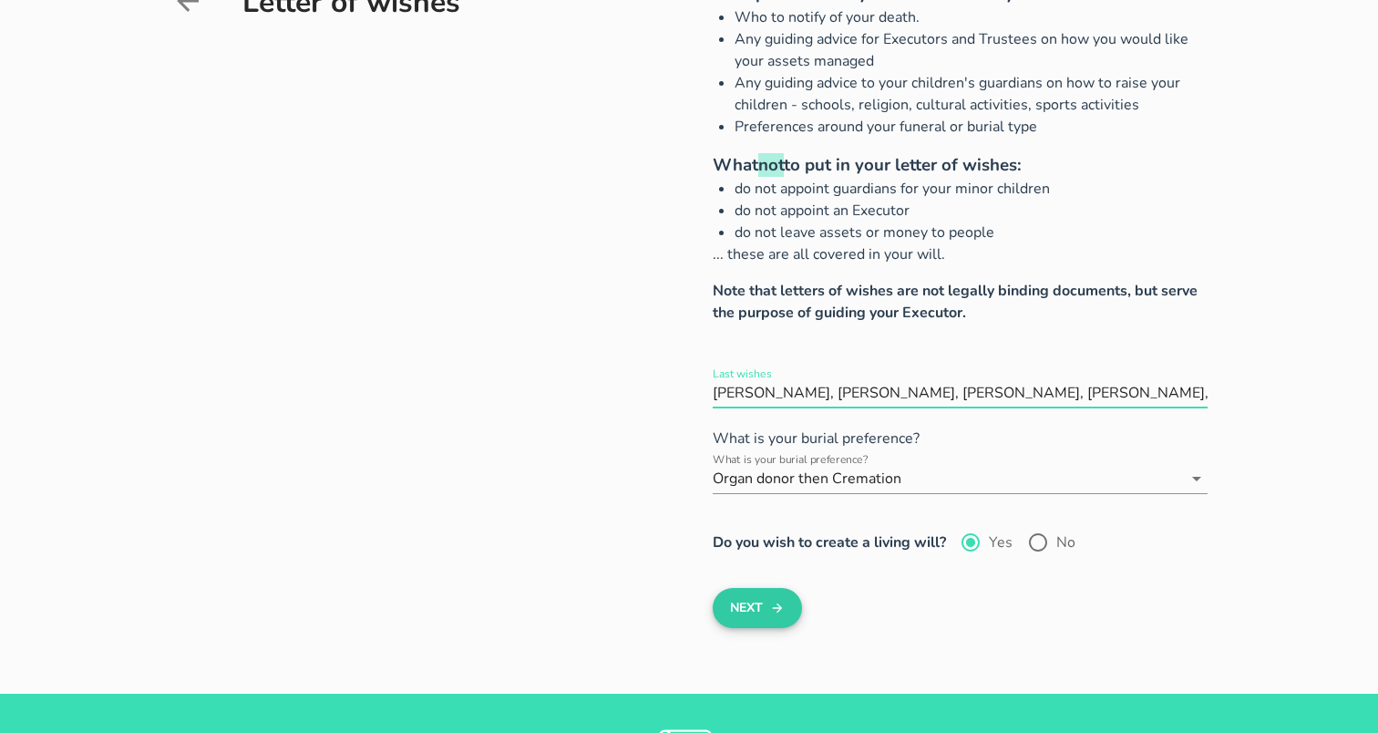
type input "[PERSON_NAME], [PERSON_NAME], [PERSON_NAME], [PERSON_NAME], [PERSON_NAME] en [P…"
click at [764, 614] on button "Next" at bounding box center [757, 608] width 88 height 40
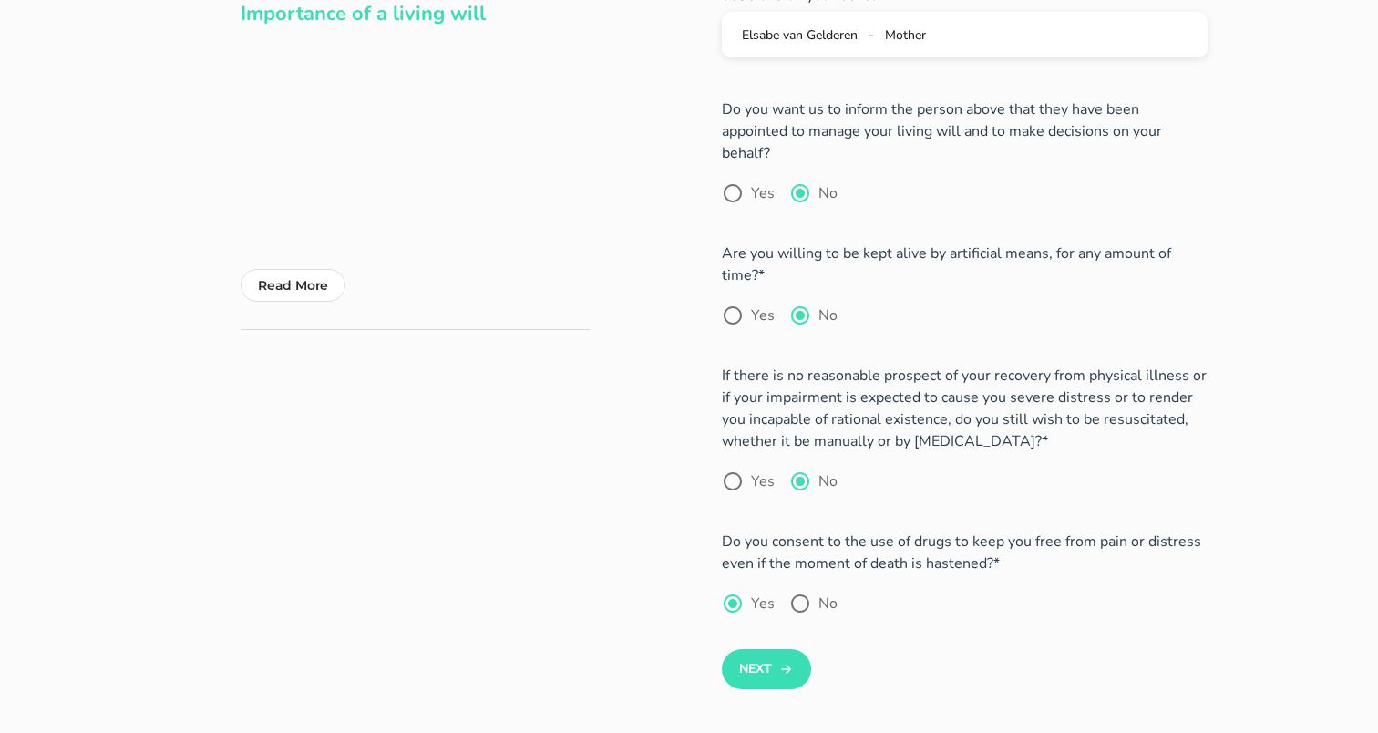
scroll to position [220, 0]
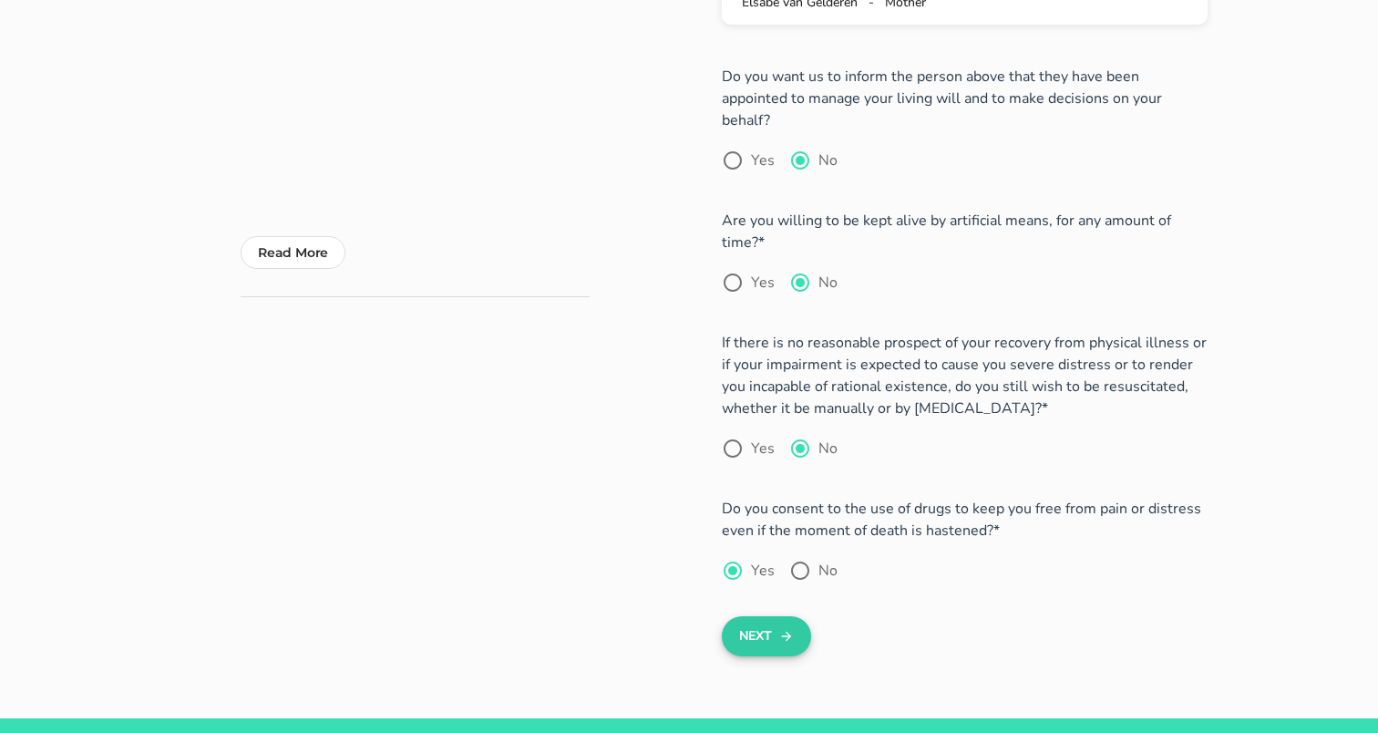
click at [763, 616] on button "Next" at bounding box center [766, 636] width 88 height 40
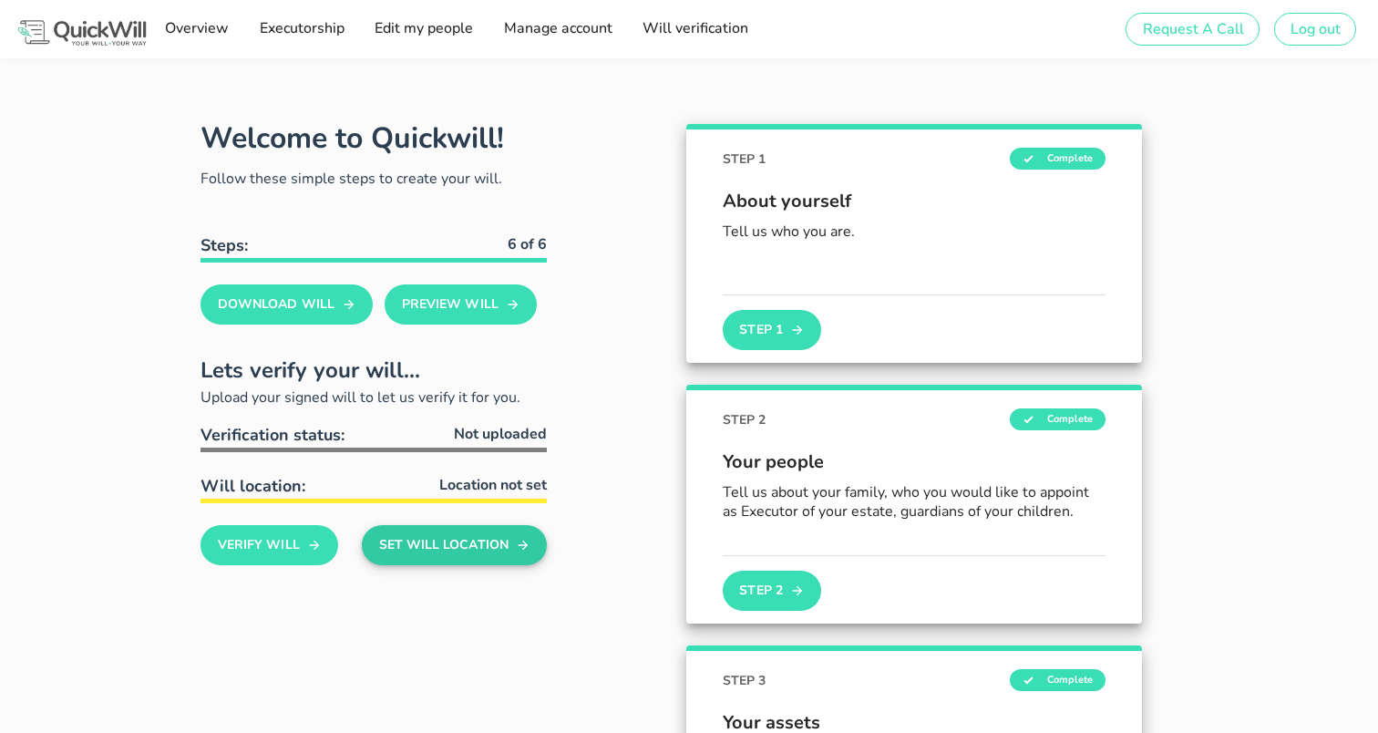
click at [449, 553] on button "Set Will Location" at bounding box center [454, 545] width 185 height 40
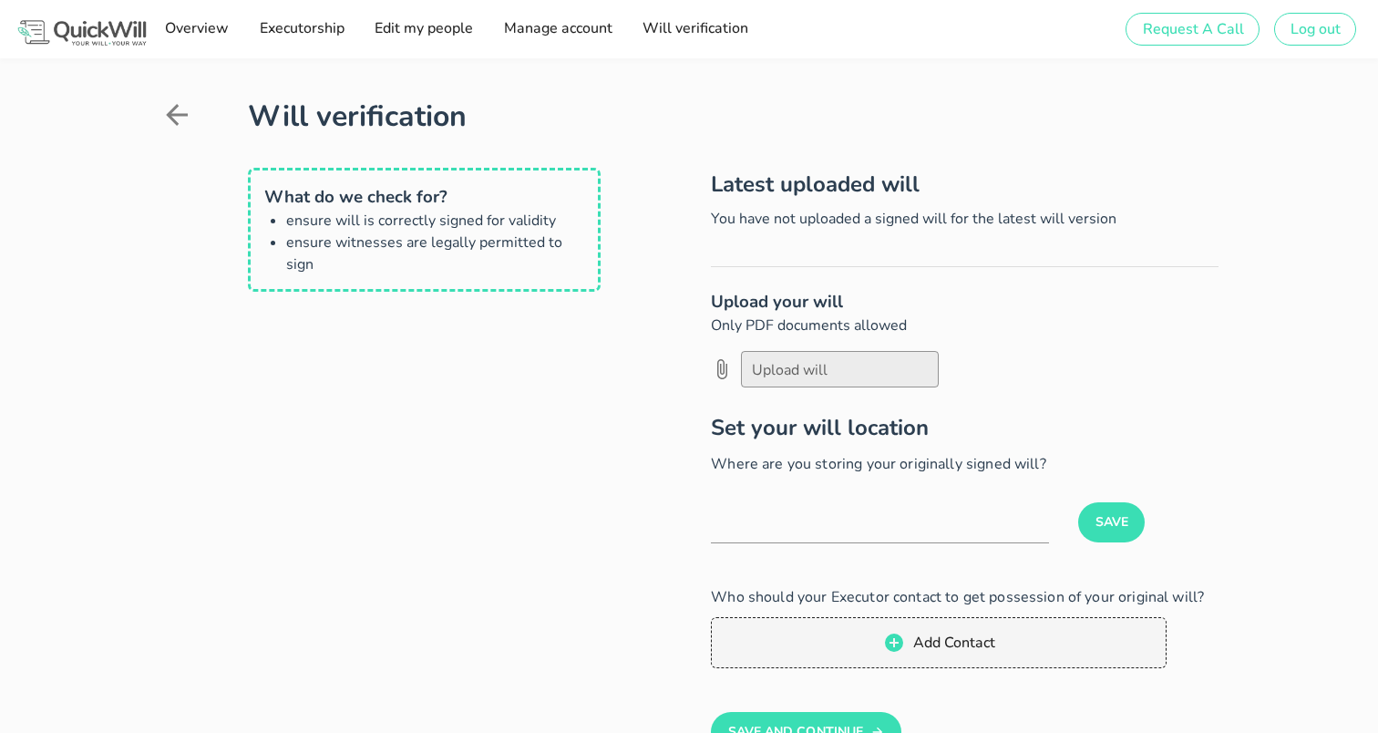
click at [180, 118] on icon at bounding box center [176, 114] width 33 height 33
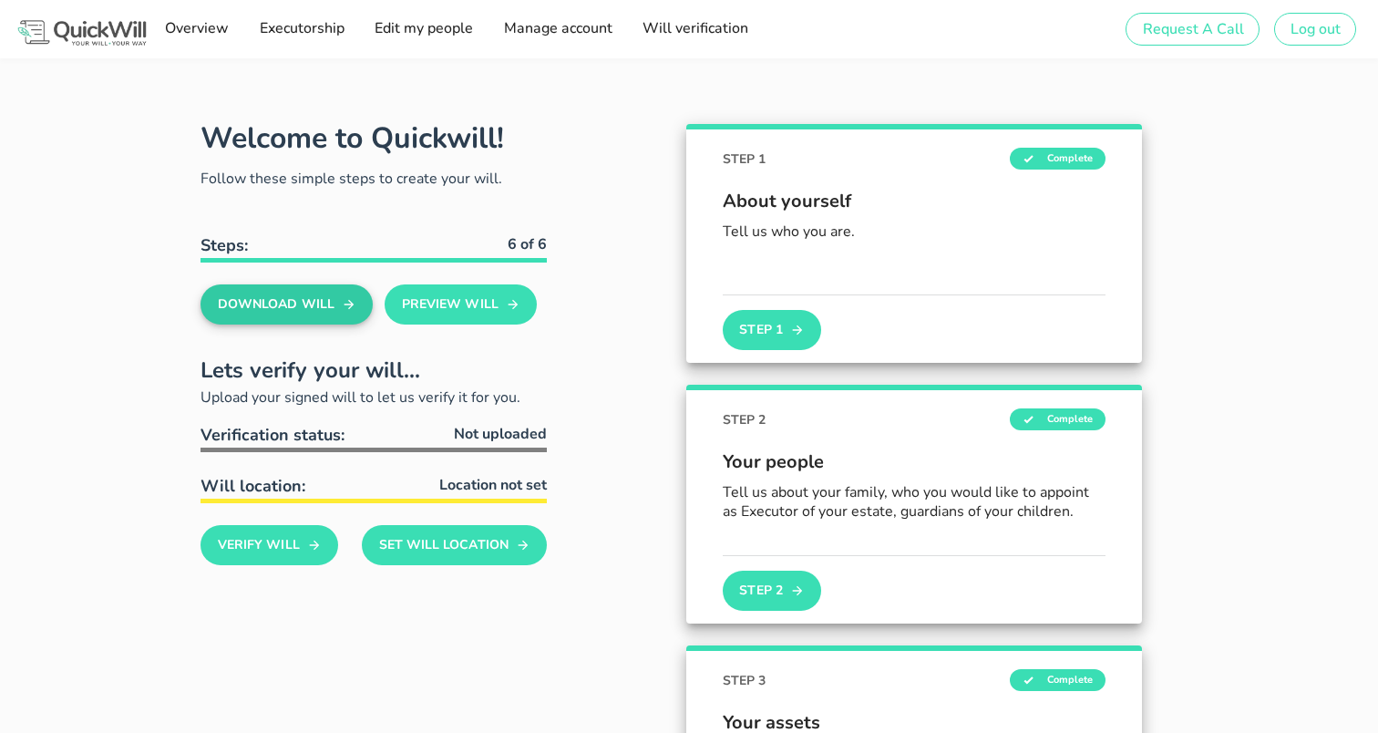
click at [291, 309] on button "Download Will" at bounding box center [287, 304] width 172 height 40
